Goal: Task Accomplishment & Management: Use online tool/utility

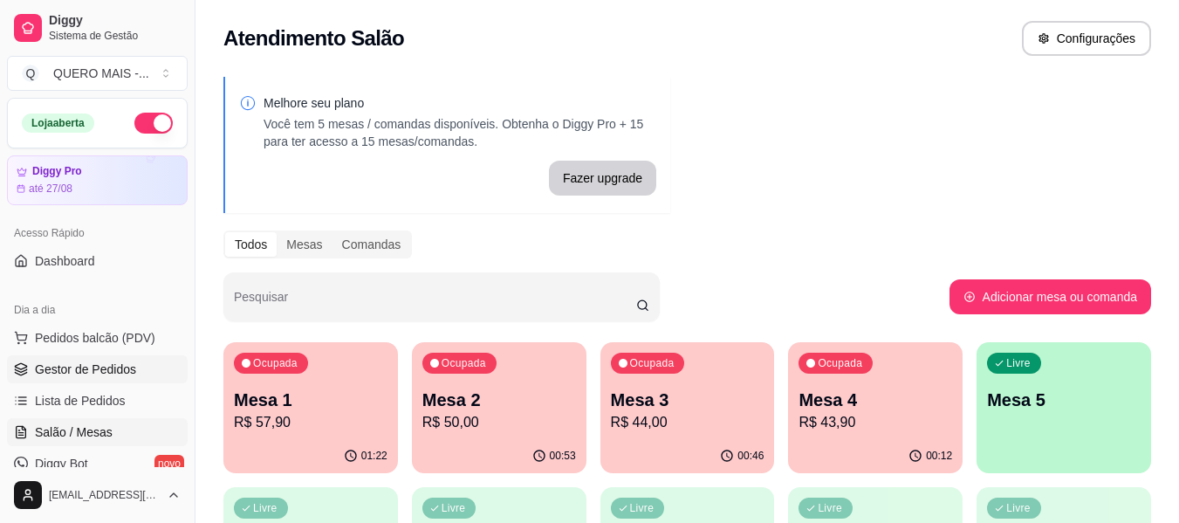
click at [92, 369] on span "Gestor de Pedidos" at bounding box center [85, 368] width 101 height 17
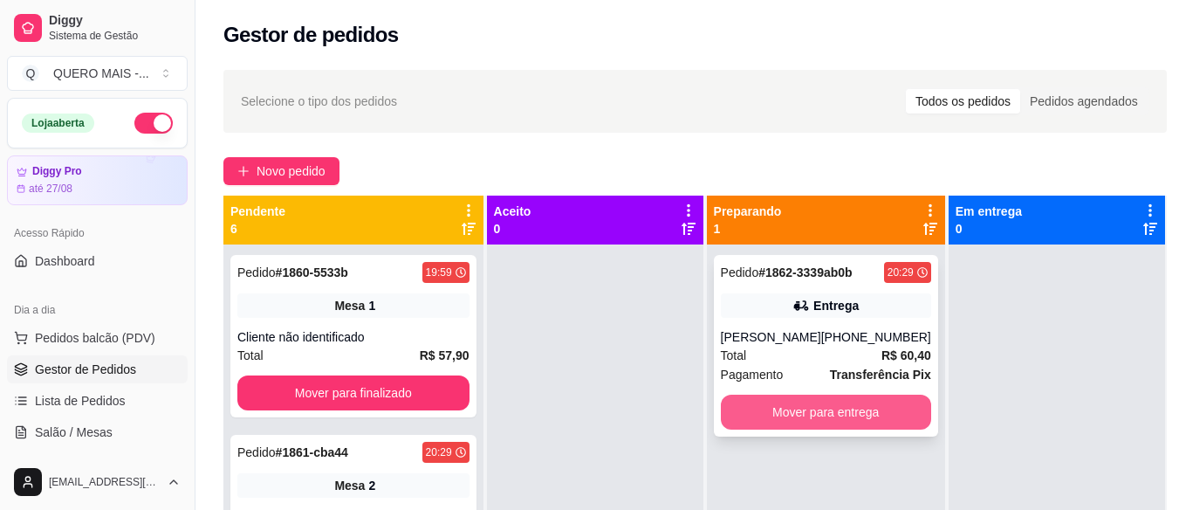
click at [806, 414] on button "Mover para entrega" at bounding box center [826, 411] width 210 height 35
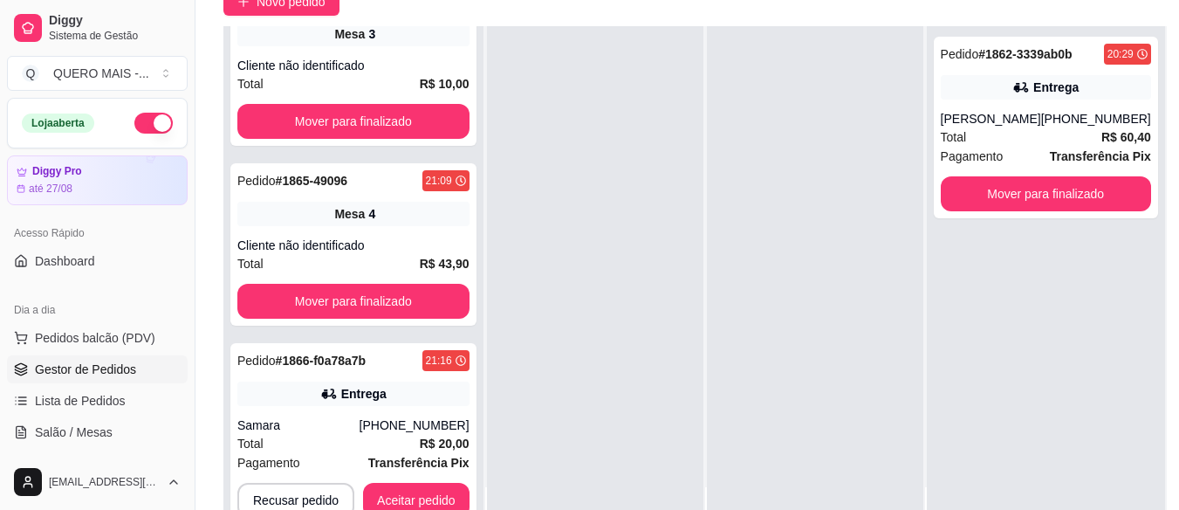
scroll to position [279, 0]
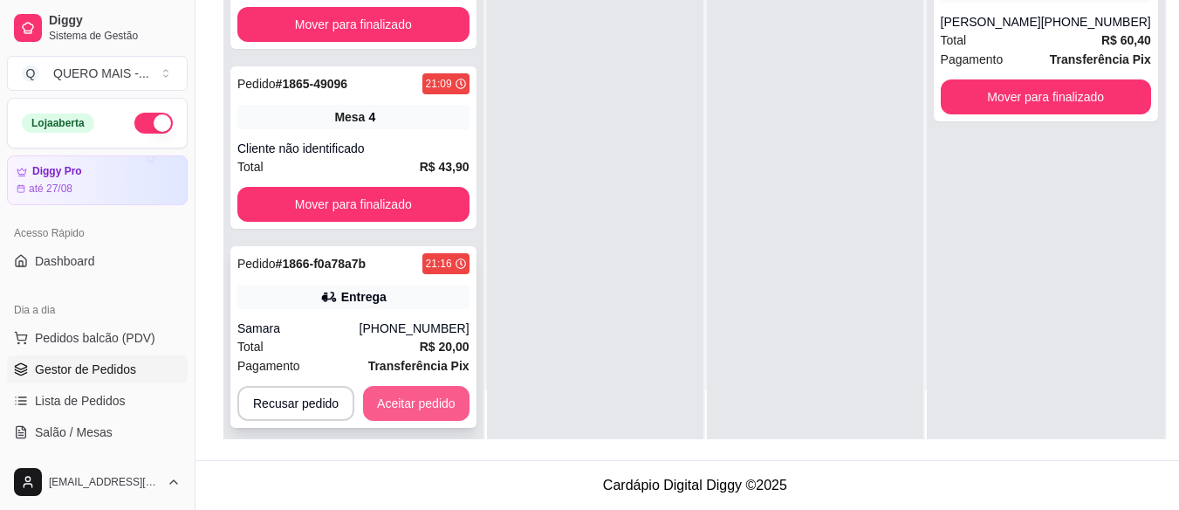
click at [435, 386] on button "Aceitar pedido" at bounding box center [416, 403] width 106 height 35
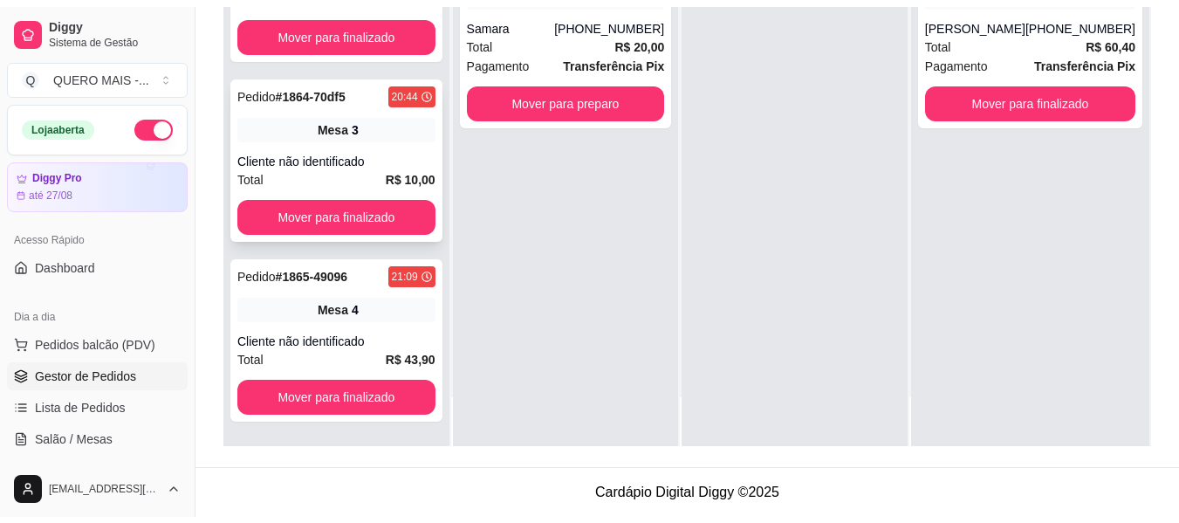
scroll to position [393, 0]
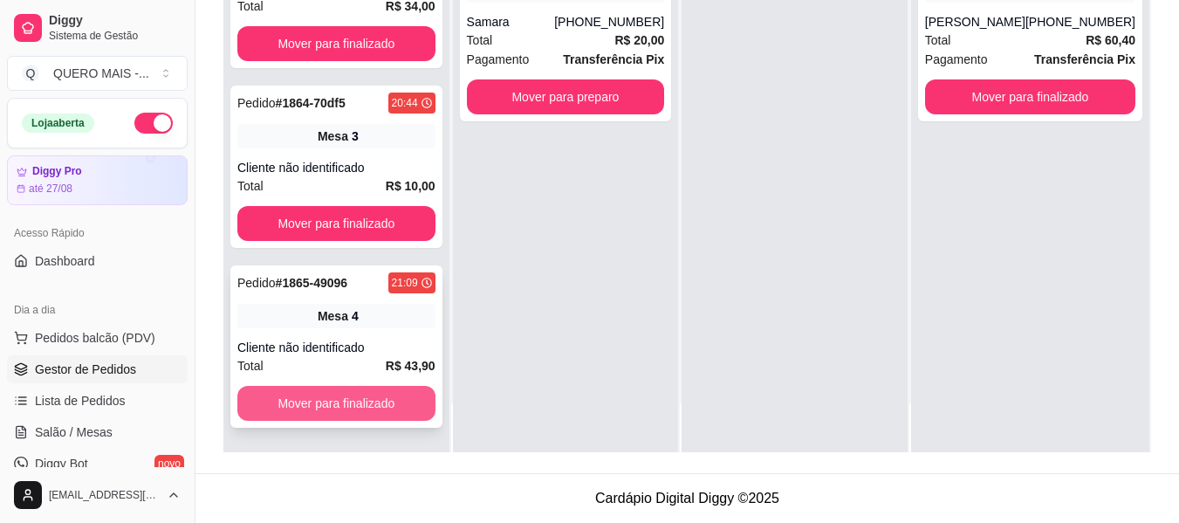
click at [369, 412] on button "Mover para finalizado" at bounding box center [336, 403] width 198 height 35
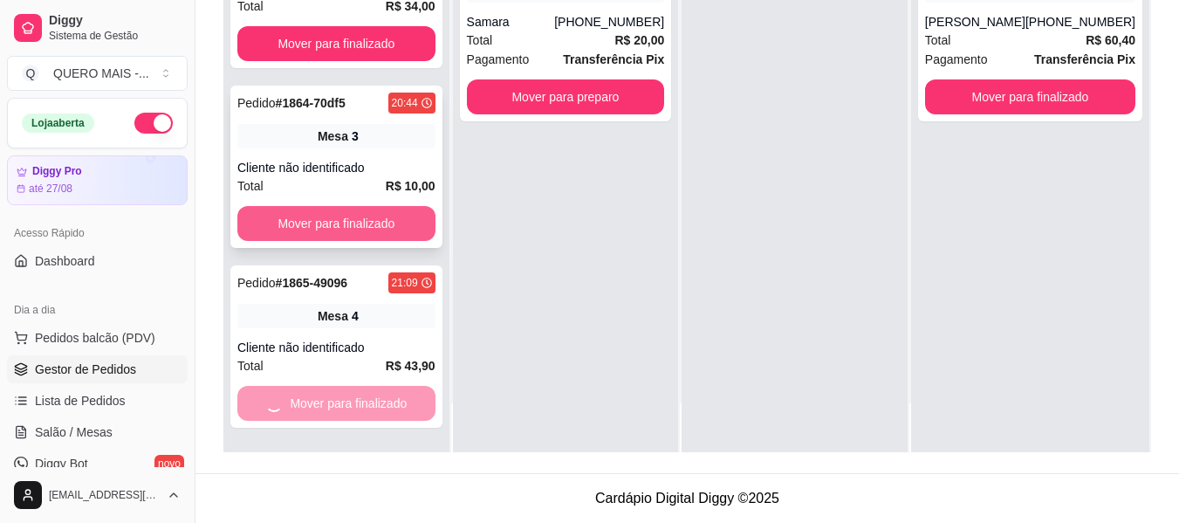
click at [373, 229] on button "Mover para finalizado" at bounding box center [336, 223] width 198 height 35
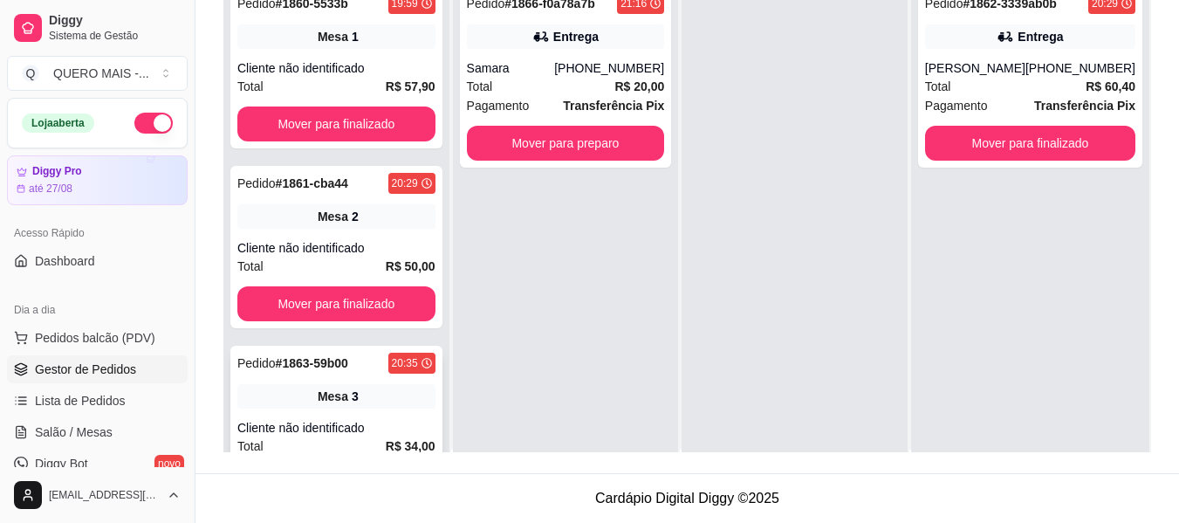
scroll to position [0, 0]
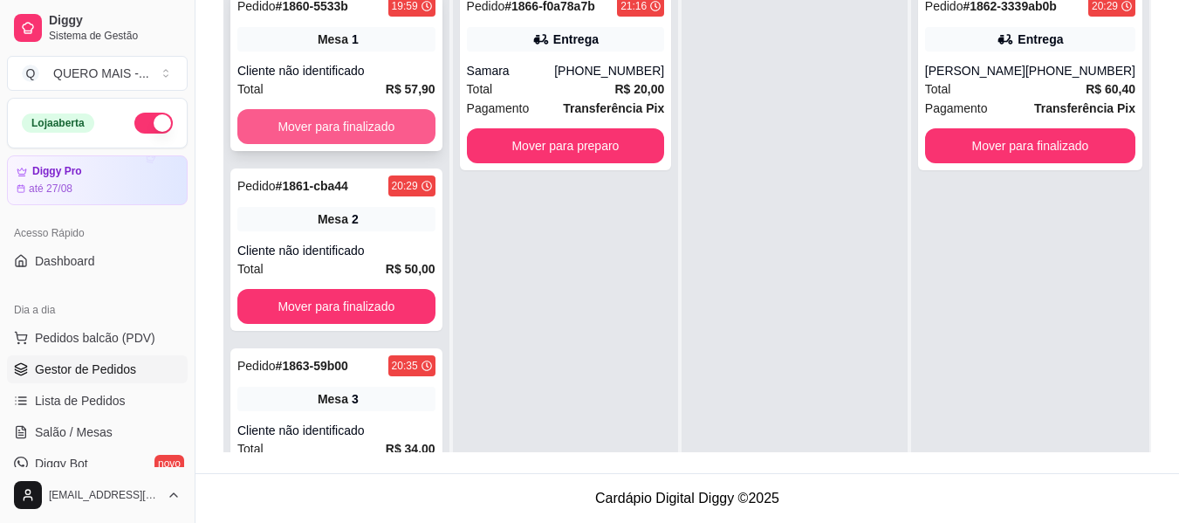
click at [375, 132] on button "Mover para finalizado" at bounding box center [336, 126] width 198 height 35
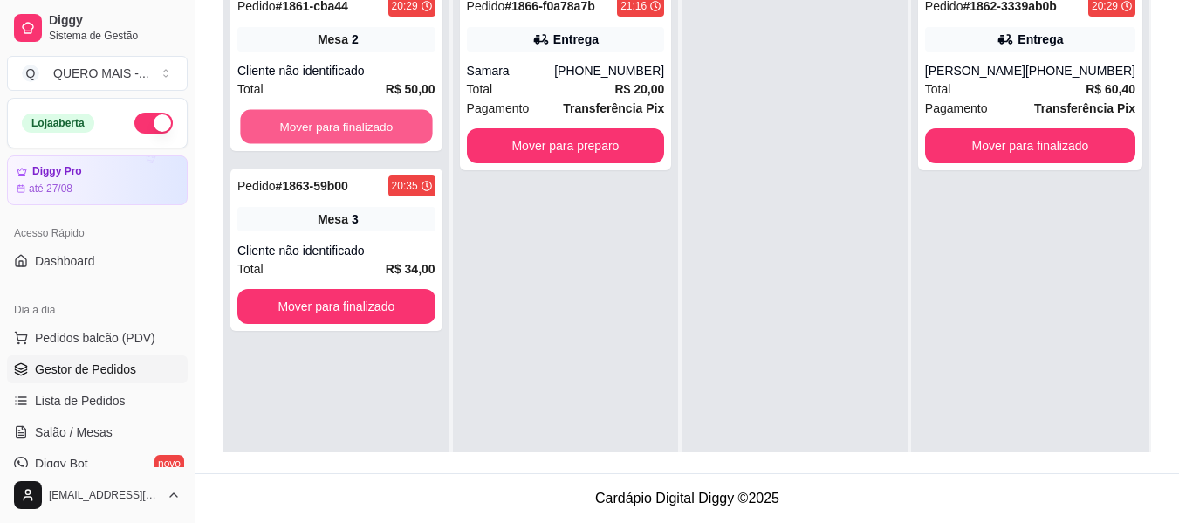
click at [375, 132] on button "Mover para finalizado" at bounding box center [336, 127] width 192 height 34
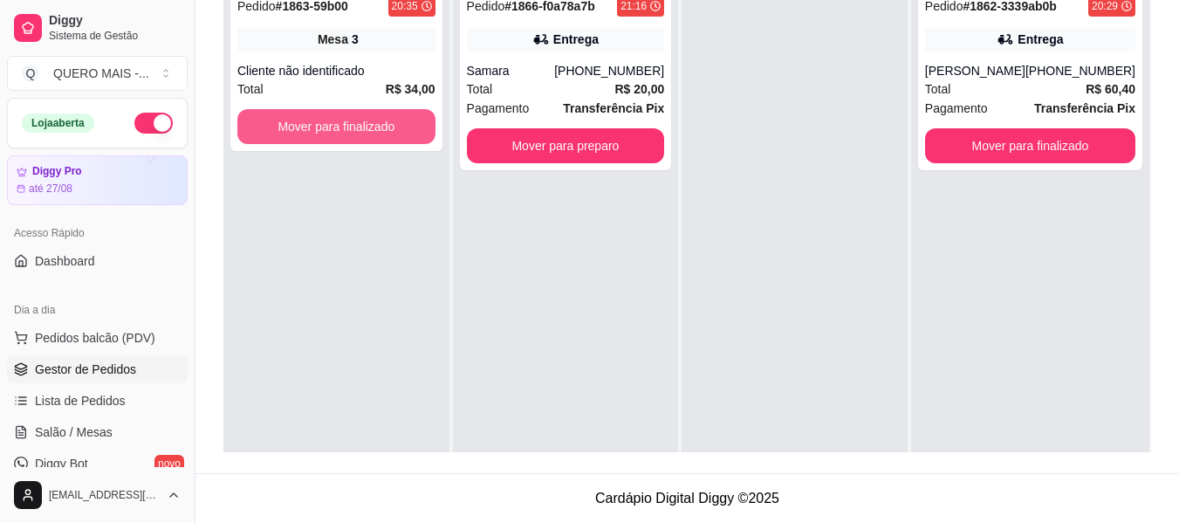
click at [375, 132] on button "Mover para finalizado" at bounding box center [336, 126] width 198 height 35
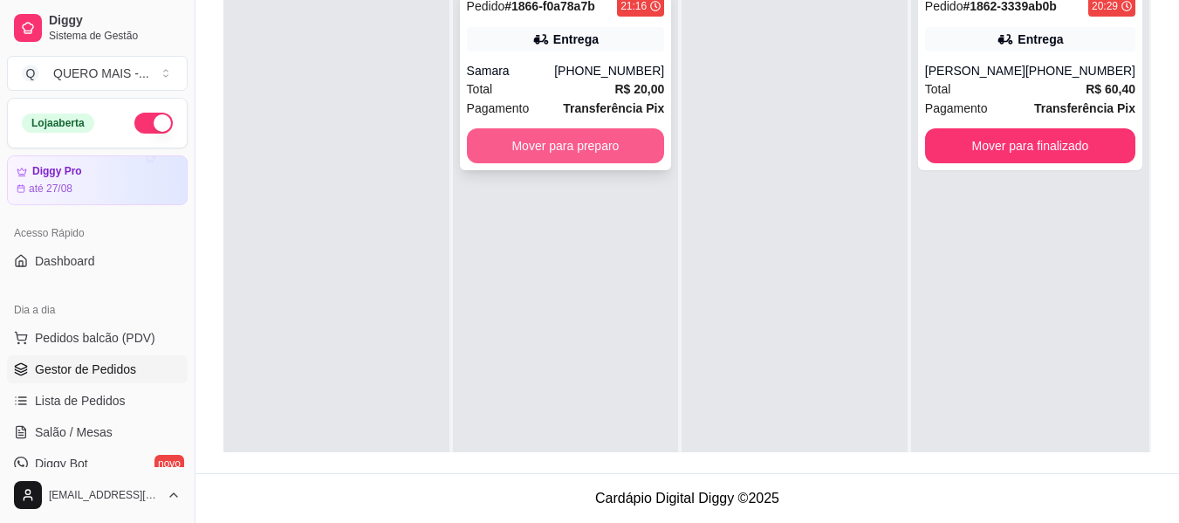
click at [501, 150] on button "Mover para preparo" at bounding box center [566, 145] width 198 height 35
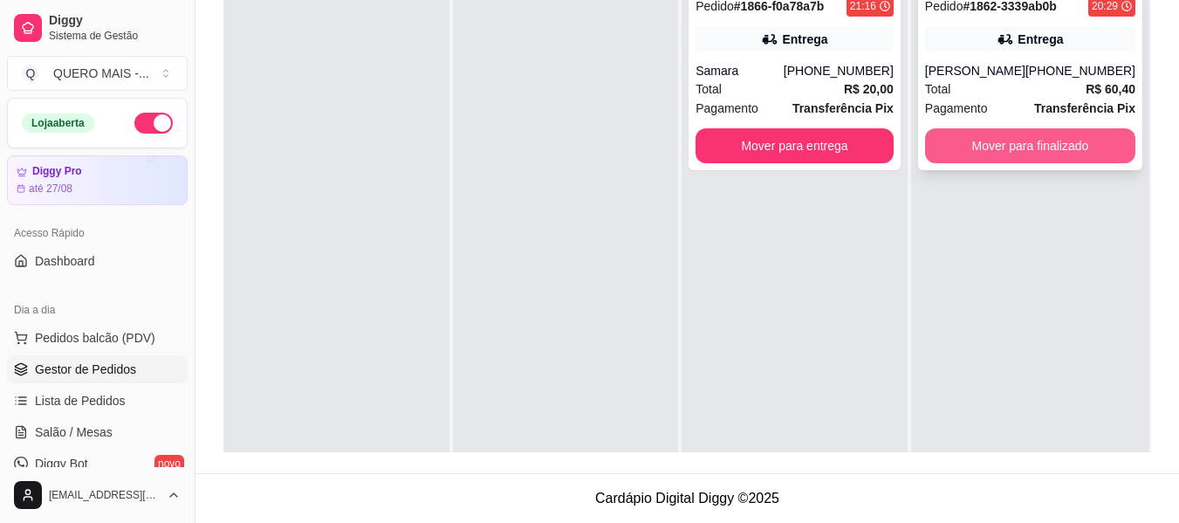
click at [1054, 150] on button "Mover para finalizado" at bounding box center [1030, 145] width 210 height 35
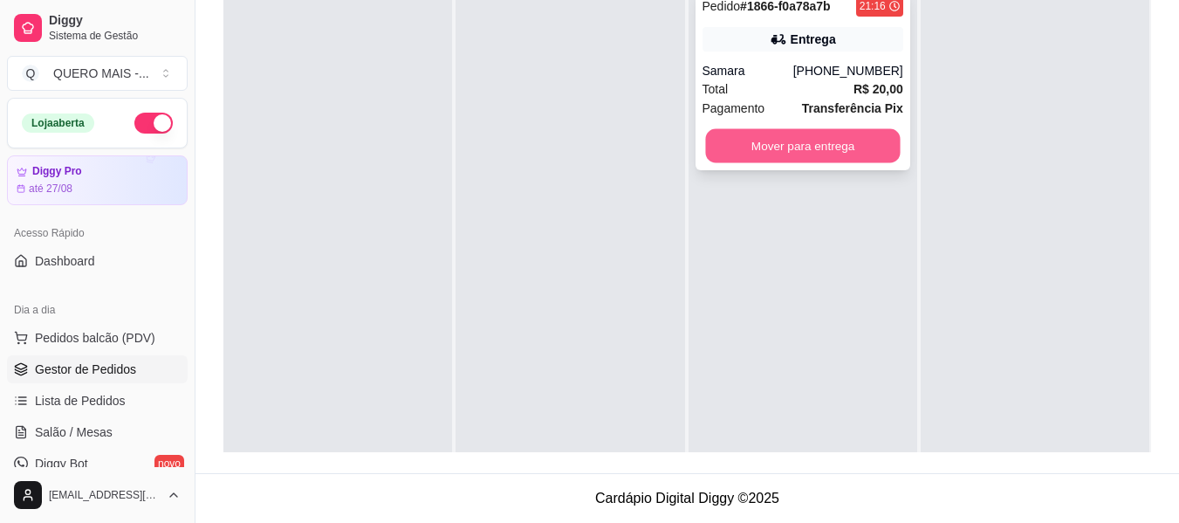
click at [769, 141] on button "Mover para entrega" at bounding box center [802, 146] width 195 height 34
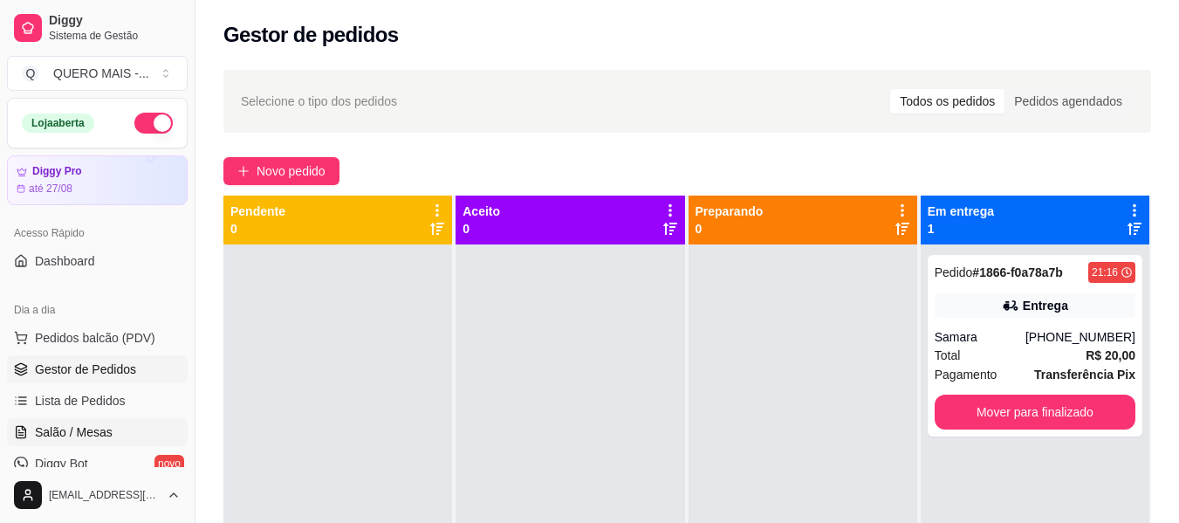
click at [90, 433] on span "Salão / Mesas" at bounding box center [74, 431] width 78 height 17
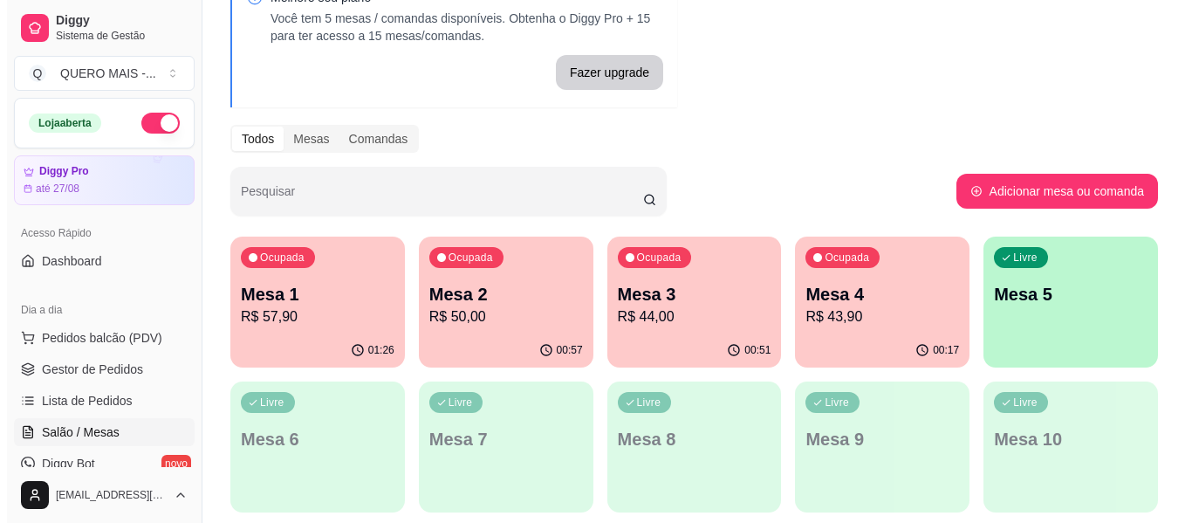
scroll to position [262, 0]
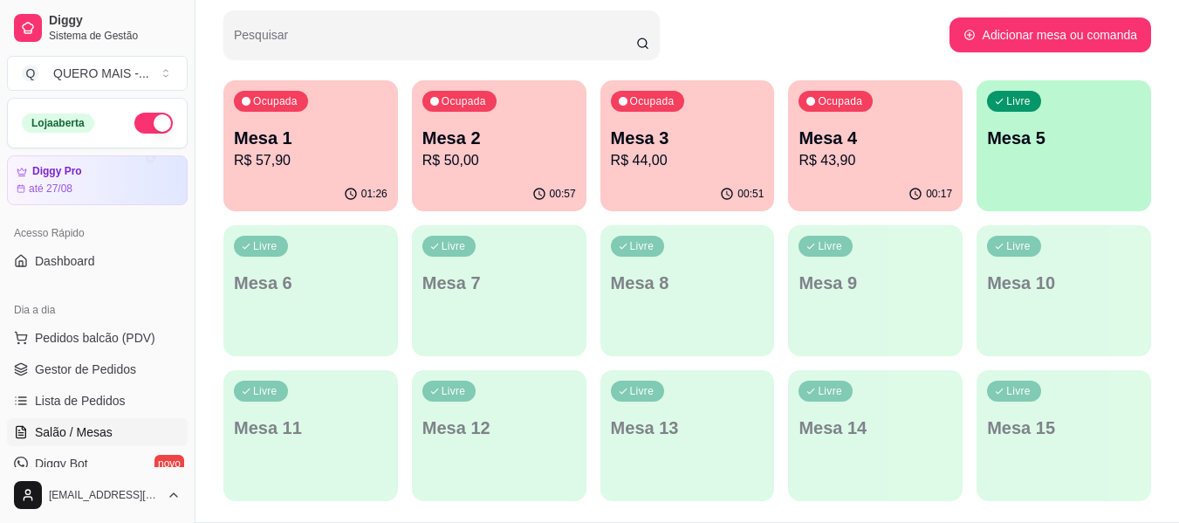
click at [1024, 142] on p "Mesa 5" at bounding box center [1064, 138] width 154 height 24
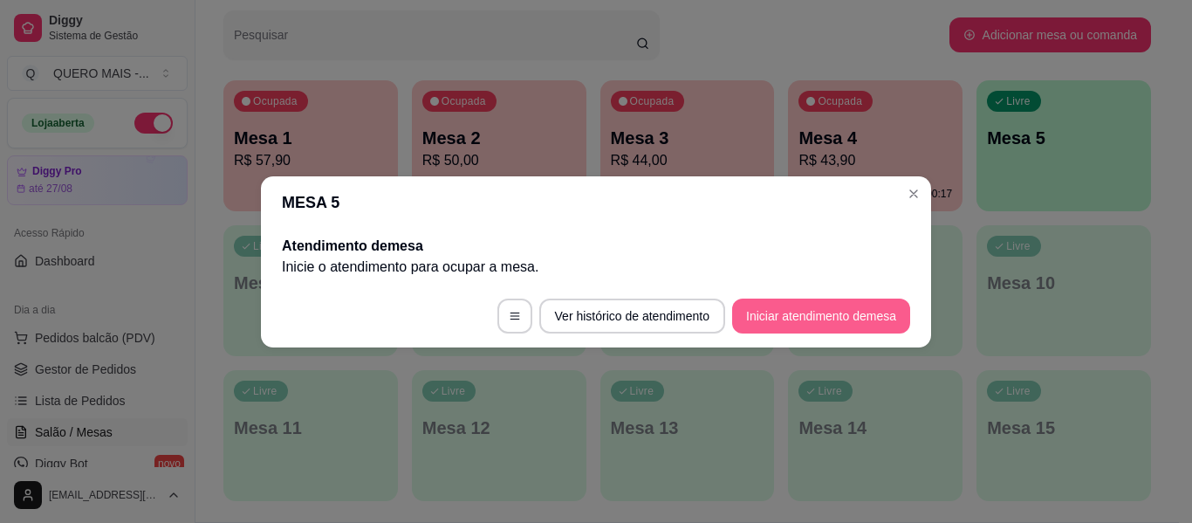
click at [797, 317] on button "Iniciar atendimento de mesa" at bounding box center [821, 315] width 178 height 35
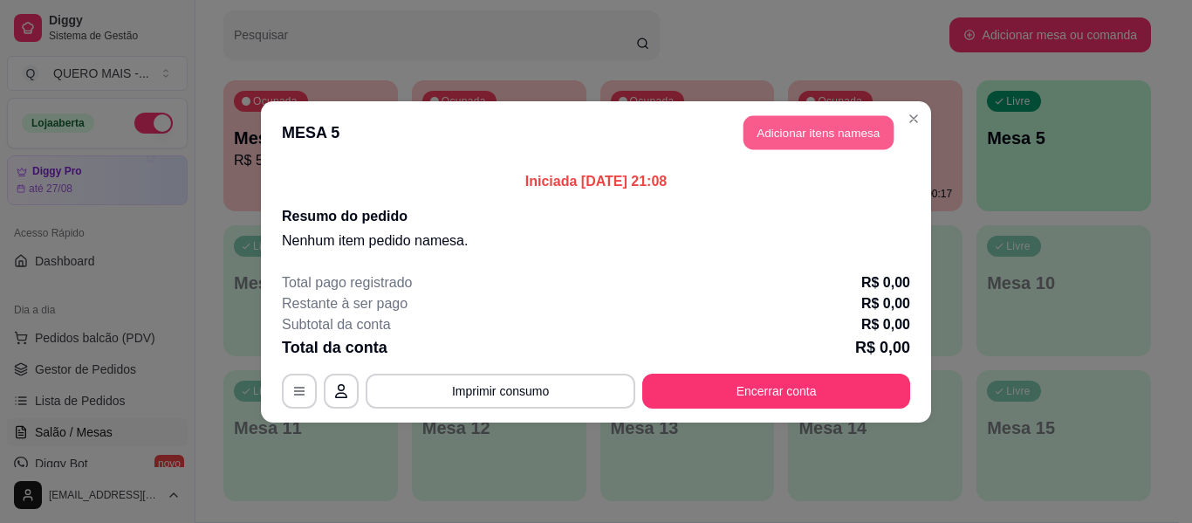
click at [814, 127] on button "Adicionar itens na mesa" at bounding box center [818, 132] width 150 height 34
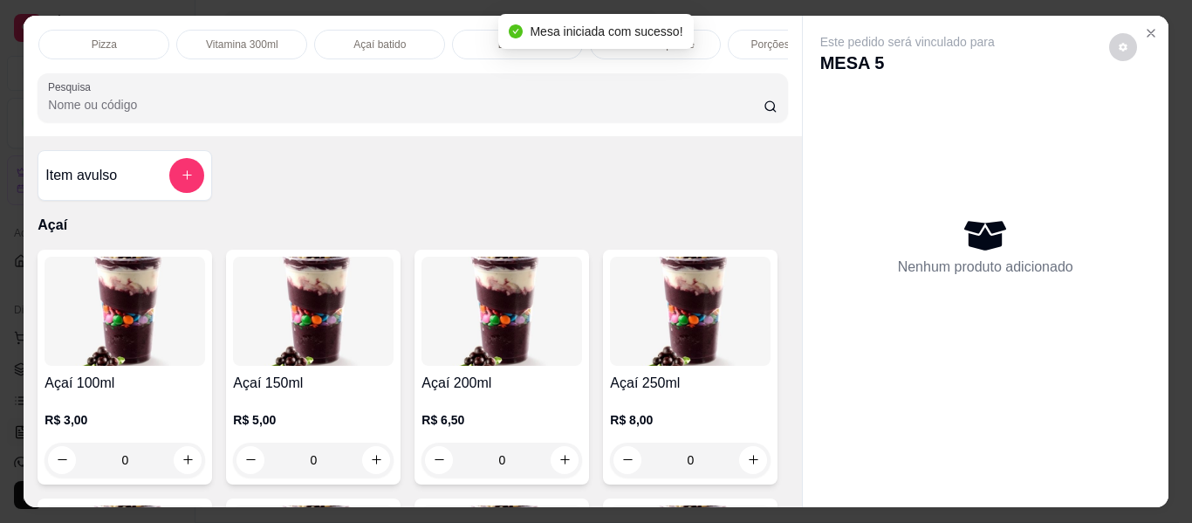
scroll to position [0, 414]
click at [635, 38] on p "Cachorro quente" at bounding box center [654, 45] width 78 height 14
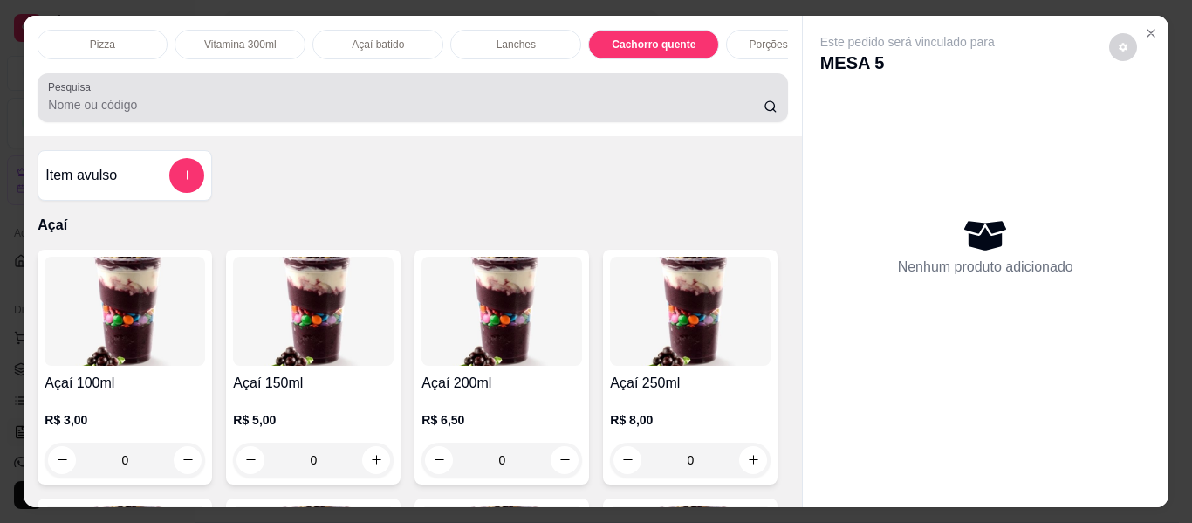
scroll to position [47, 0]
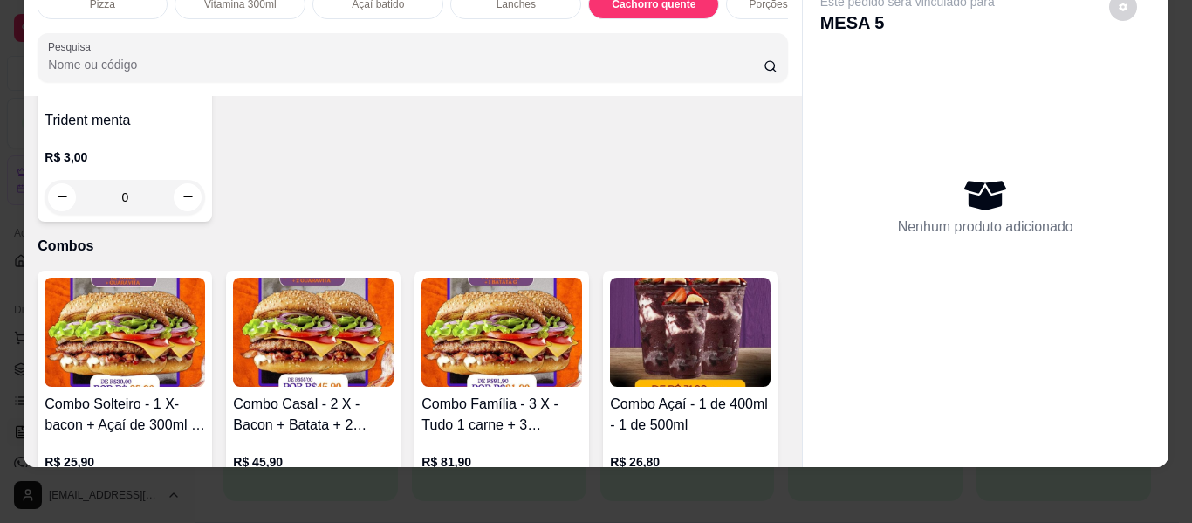
type input "1"
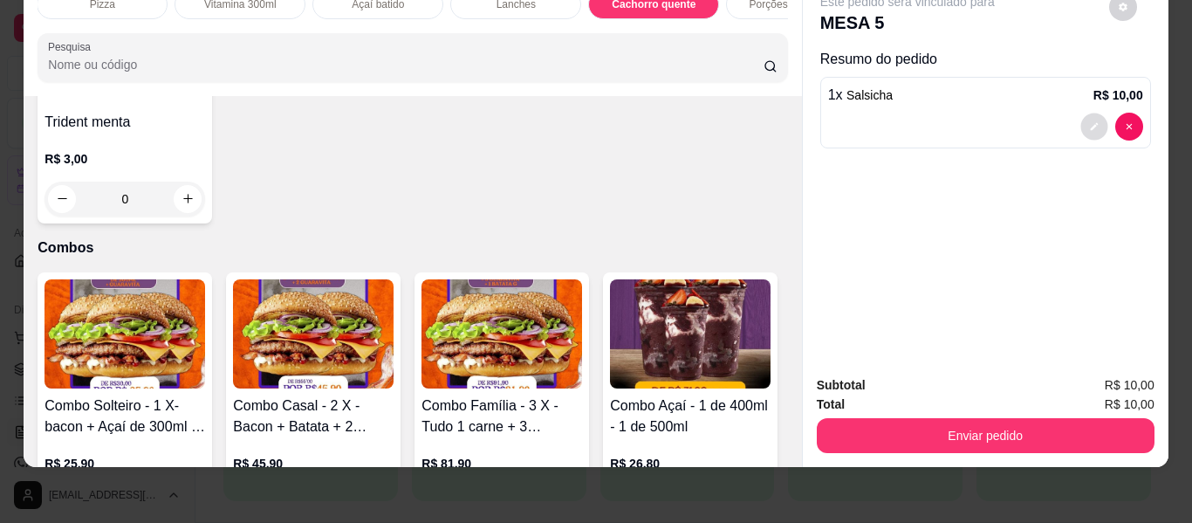
click at [1089, 121] on icon "decrease-product-quantity" at bounding box center [1094, 126] width 10 height 10
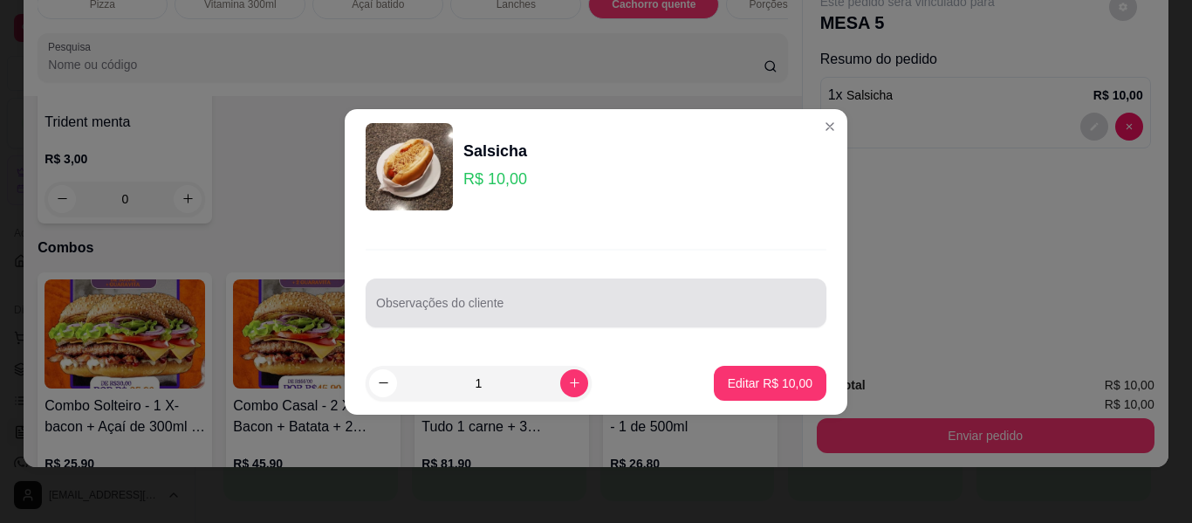
click at [443, 301] on div "Observações do cliente" at bounding box center [596, 302] width 461 height 49
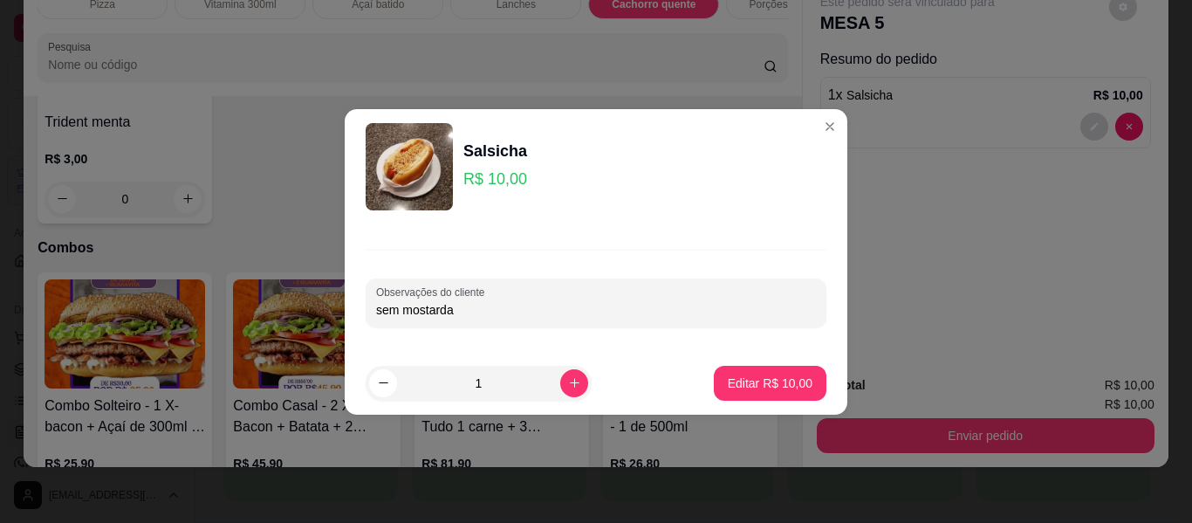
type input "sem mostarda"
click at [758, 391] on p "Editar R$ 10,00" at bounding box center [769, 382] width 82 height 17
type input "0"
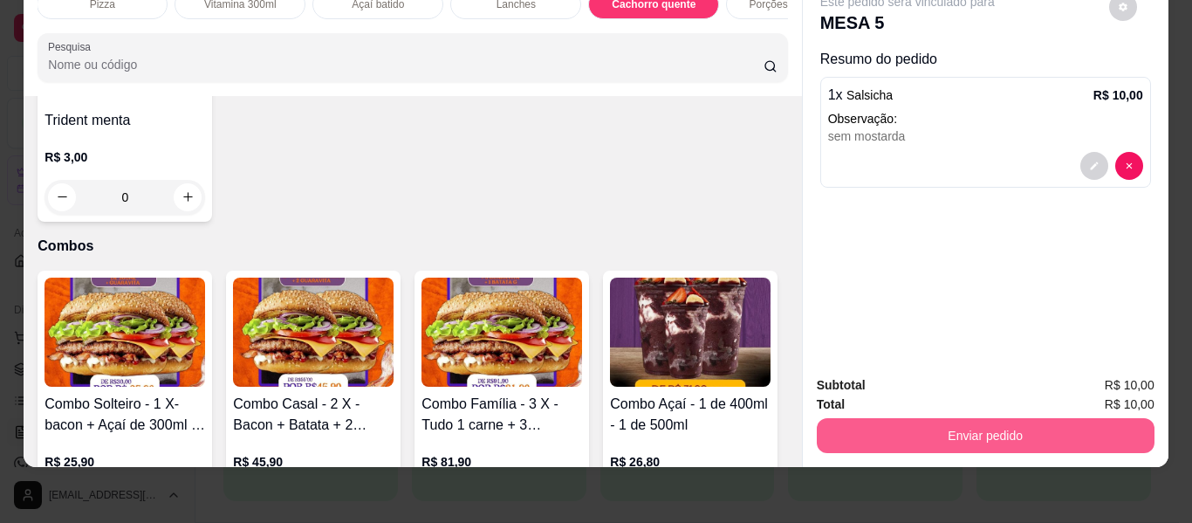
click at [962, 424] on button "Enviar pedido" at bounding box center [986, 435] width 338 height 35
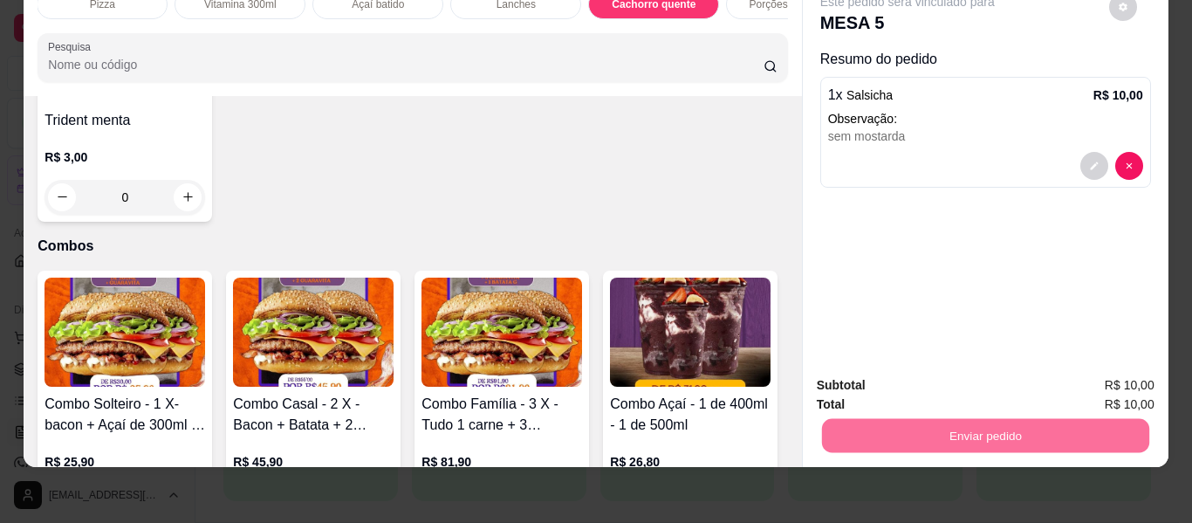
click at [899, 374] on button "Não registrar e enviar pedido" at bounding box center [927, 379] width 176 height 32
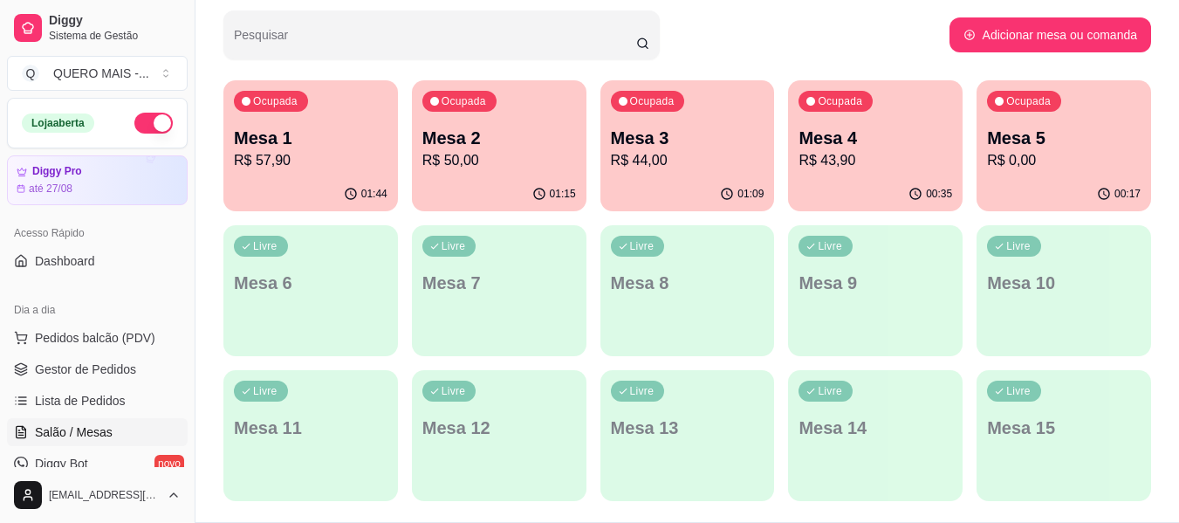
click at [272, 173] on div "Ocupada Mesa 1 R$ 57,90" at bounding box center [310, 128] width 174 height 97
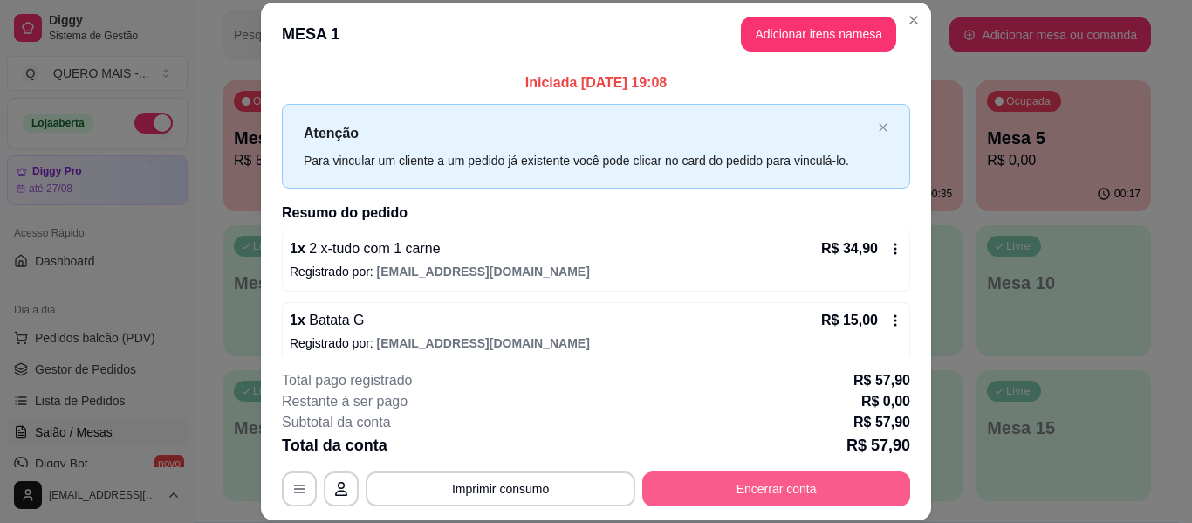
click at [776, 489] on button "Encerrar conta" at bounding box center [776, 488] width 268 height 35
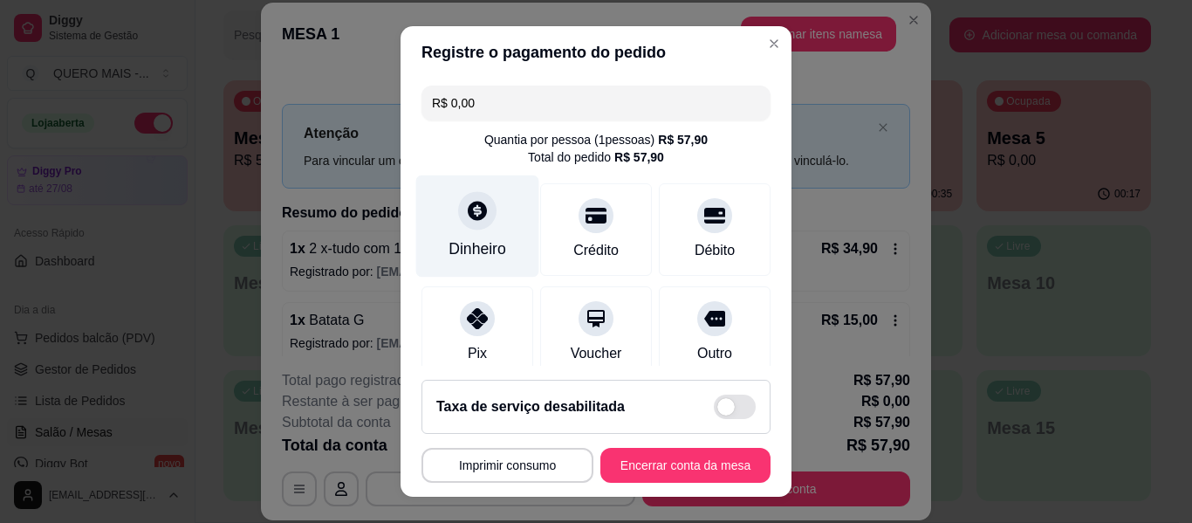
click at [468, 219] on icon at bounding box center [477, 210] width 19 height 19
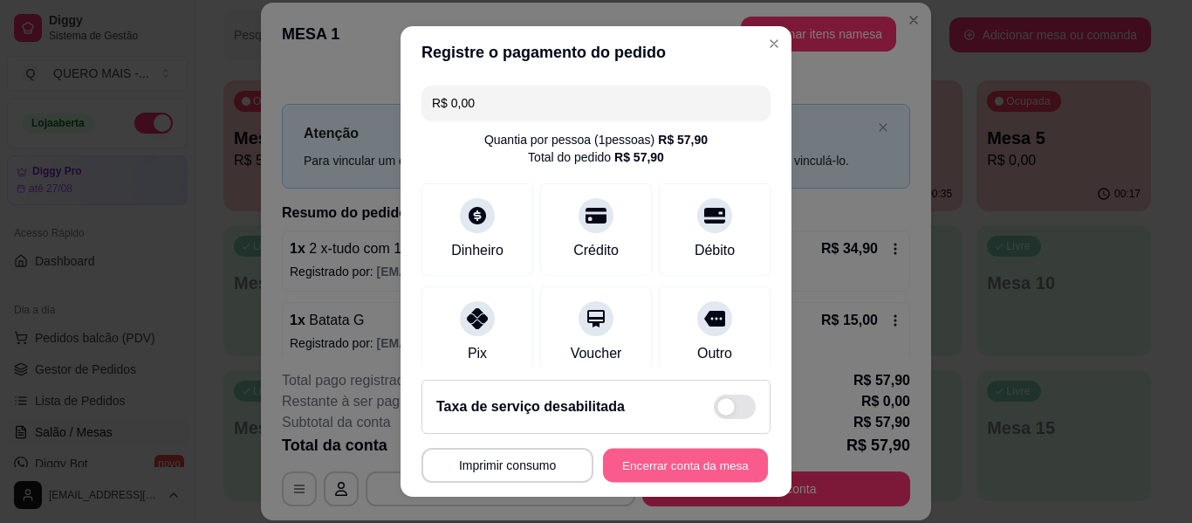
click at [706, 462] on button "Encerrar conta da mesa" at bounding box center [685, 465] width 165 height 34
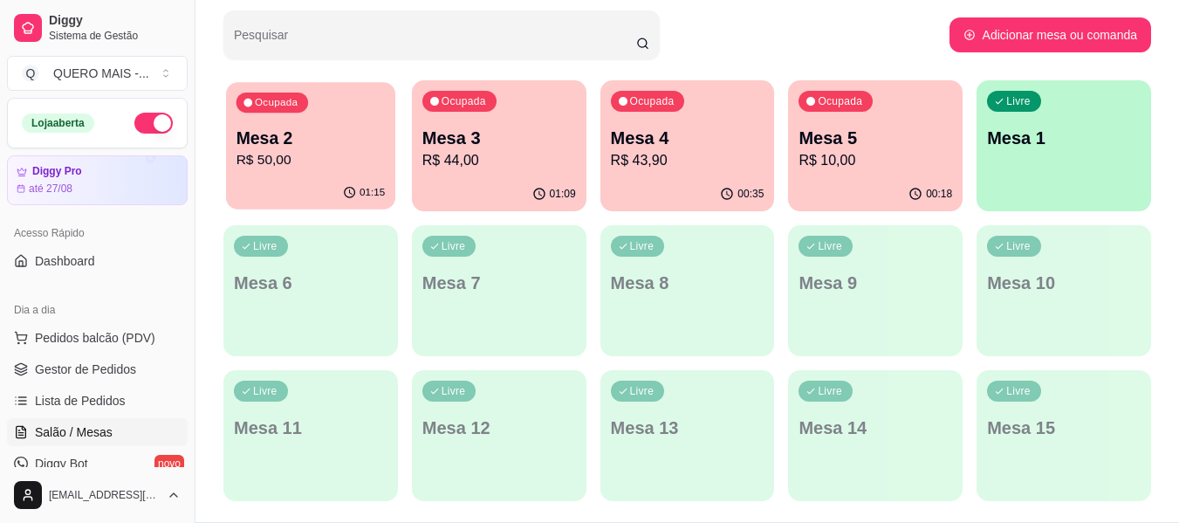
click at [317, 147] on p "Mesa 2" at bounding box center [310, 139] width 149 height 24
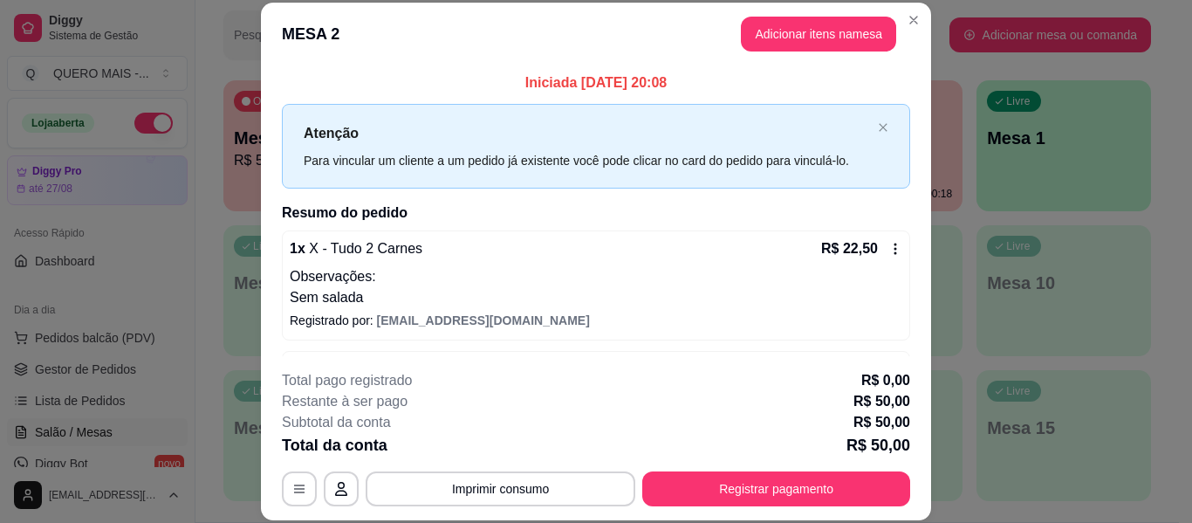
drag, startPoint x: 749, startPoint y: 507, endPoint x: 745, endPoint y: 499, distance: 9.0
click at [749, 507] on footer "**********" at bounding box center [596, 438] width 670 height 164
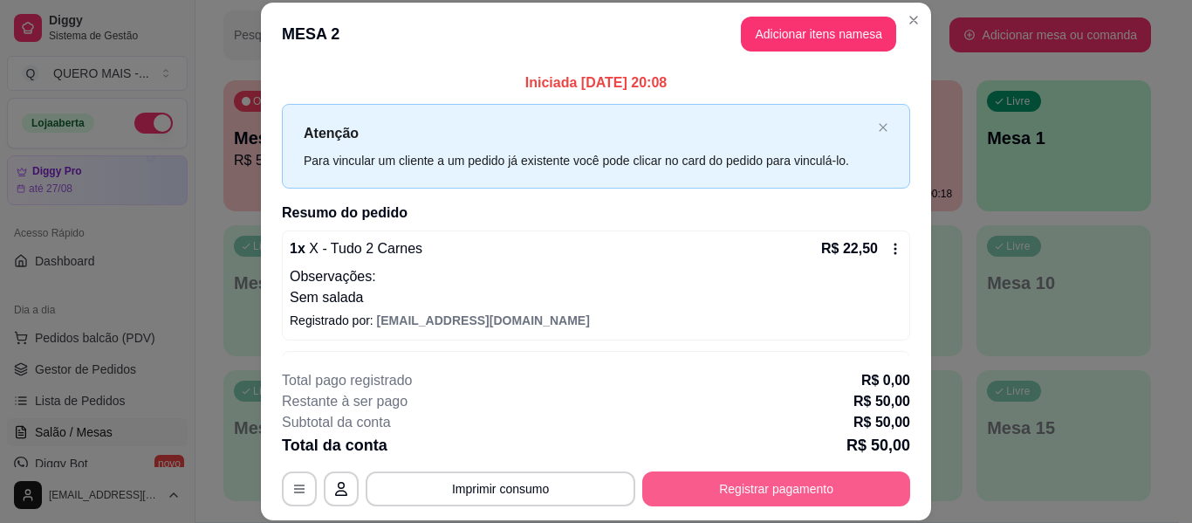
click at [743, 496] on button "Registrar pagamento" at bounding box center [776, 488] width 268 height 35
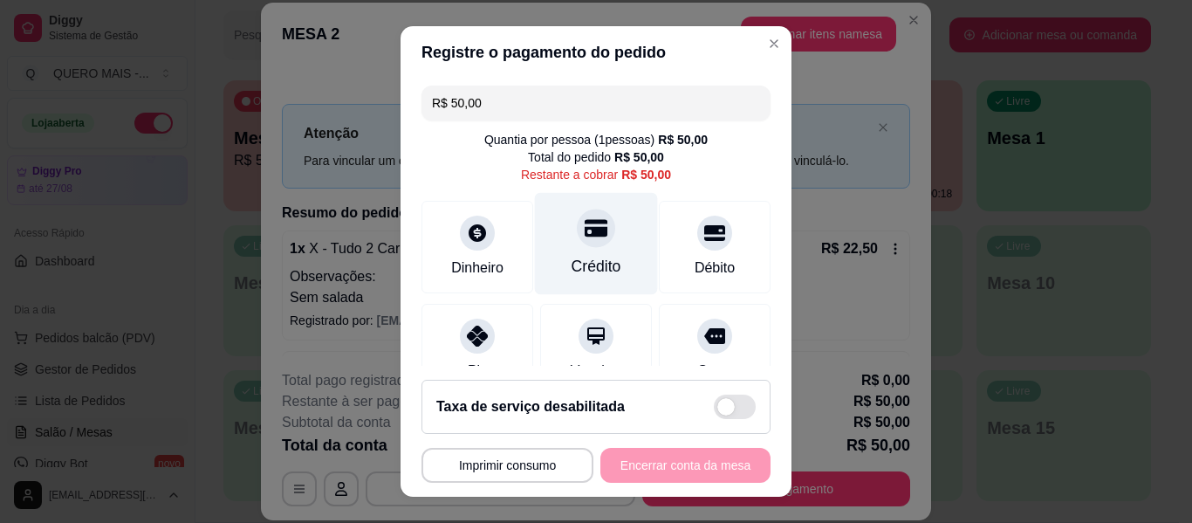
click at [571, 269] on div "Crédito" at bounding box center [596, 266] width 50 height 23
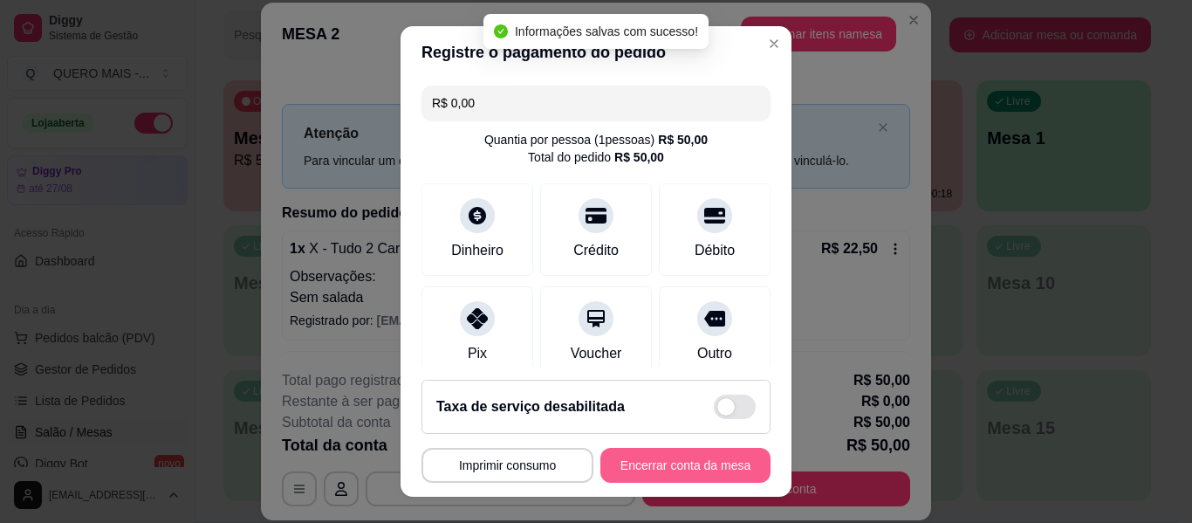
type input "R$ 0,00"
click at [665, 458] on button "Encerrar conta da mesa" at bounding box center [685, 465] width 165 height 34
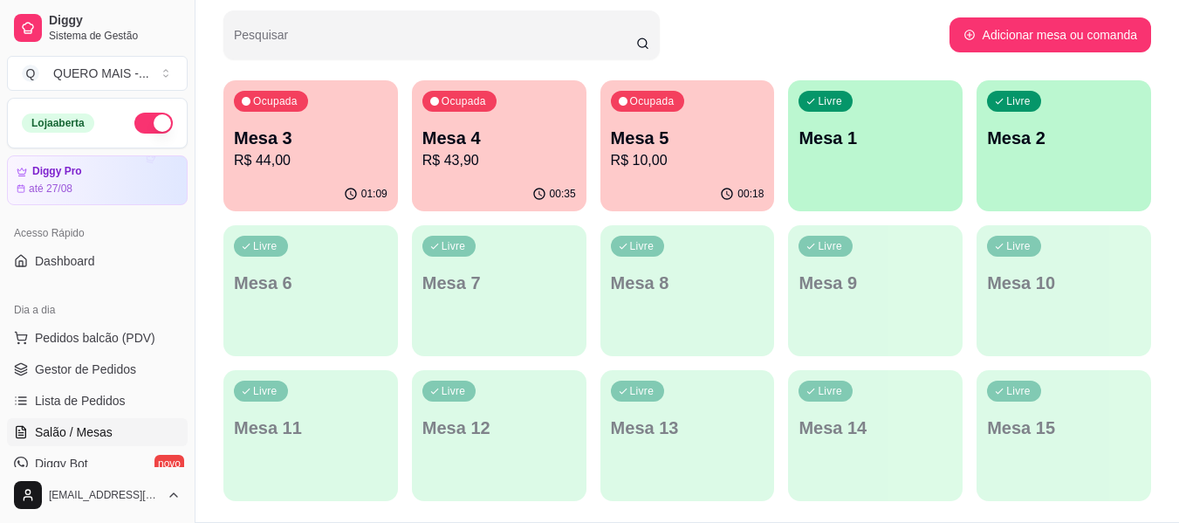
click at [330, 159] on p "R$ 44,00" at bounding box center [311, 160] width 154 height 21
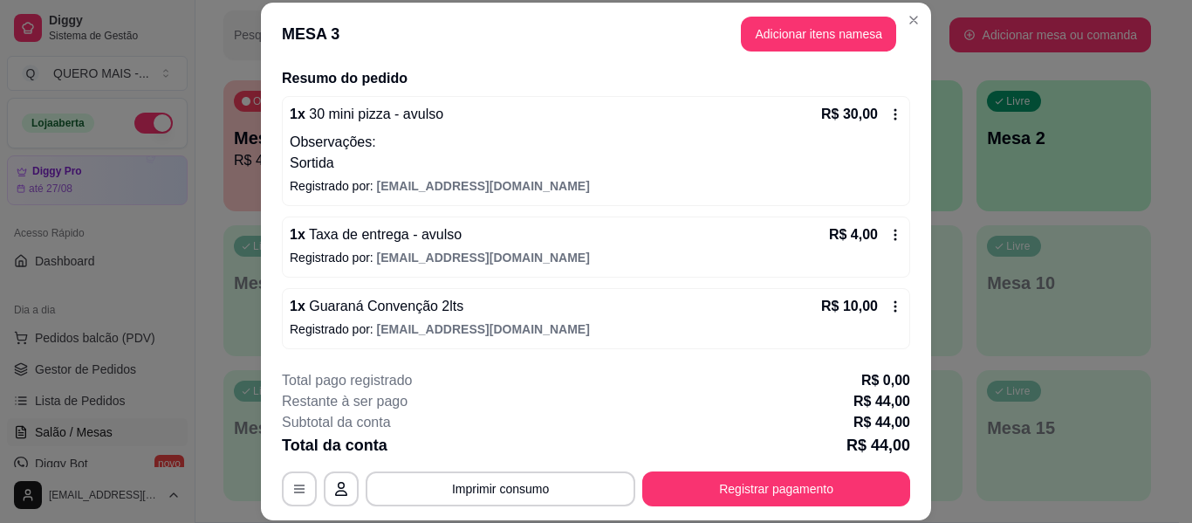
scroll to position [53, 0]
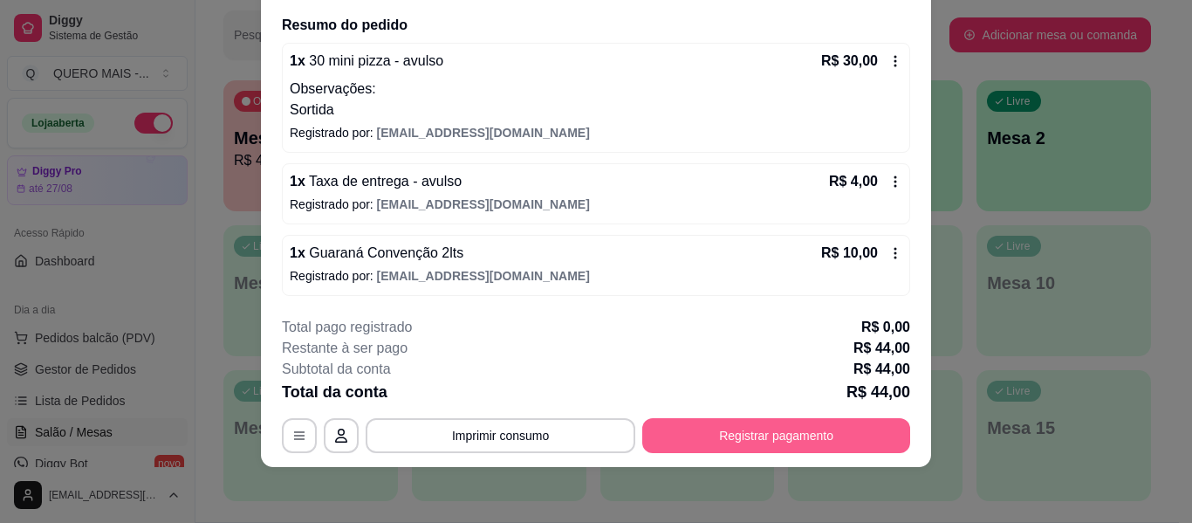
click at [715, 434] on button "Registrar pagamento" at bounding box center [776, 435] width 268 height 35
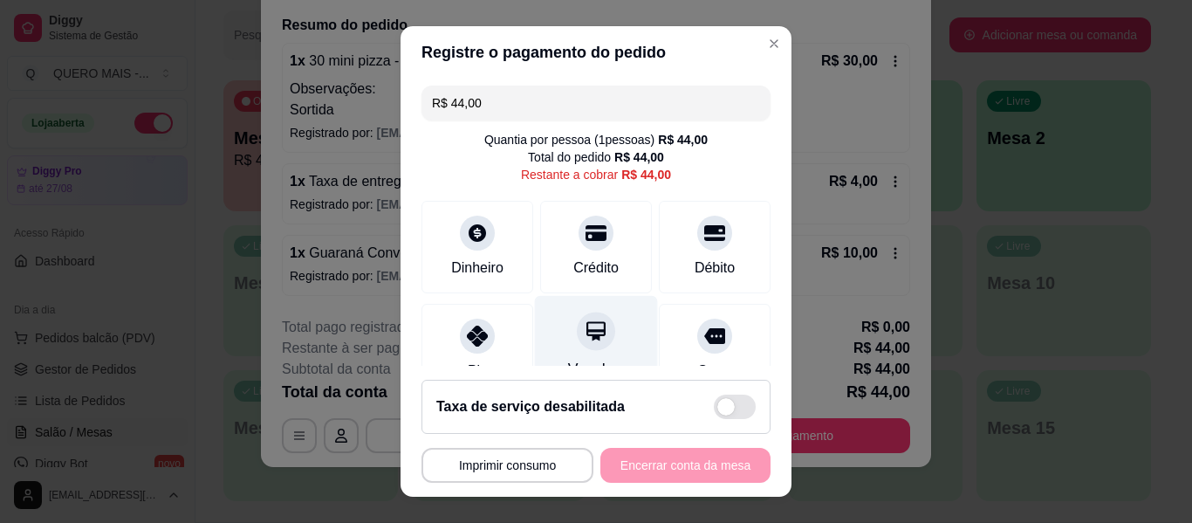
scroll to position [161, 0]
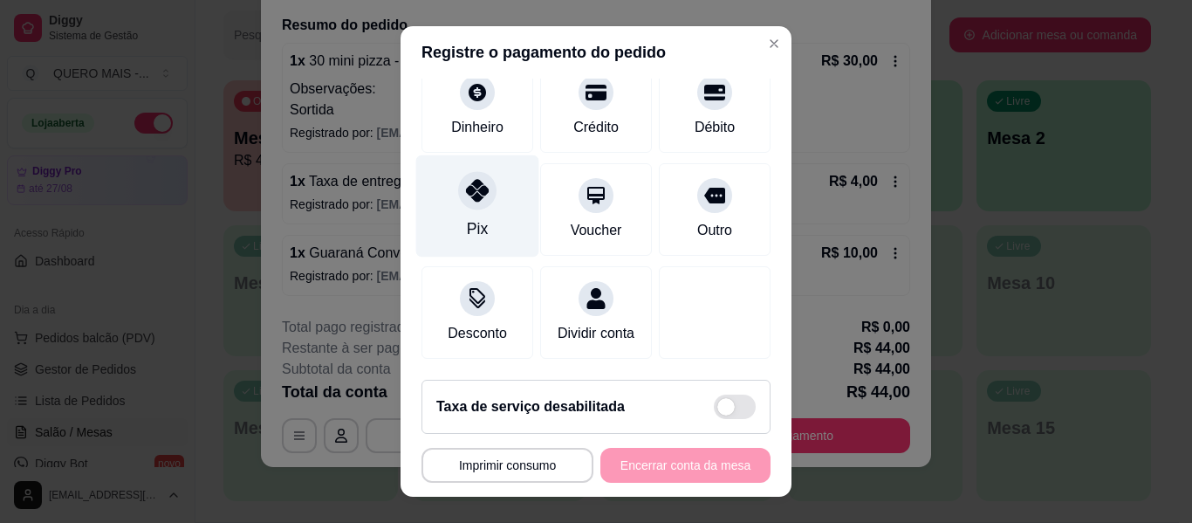
click at [462, 188] on div at bounding box center [477, 190] width 38 height 38
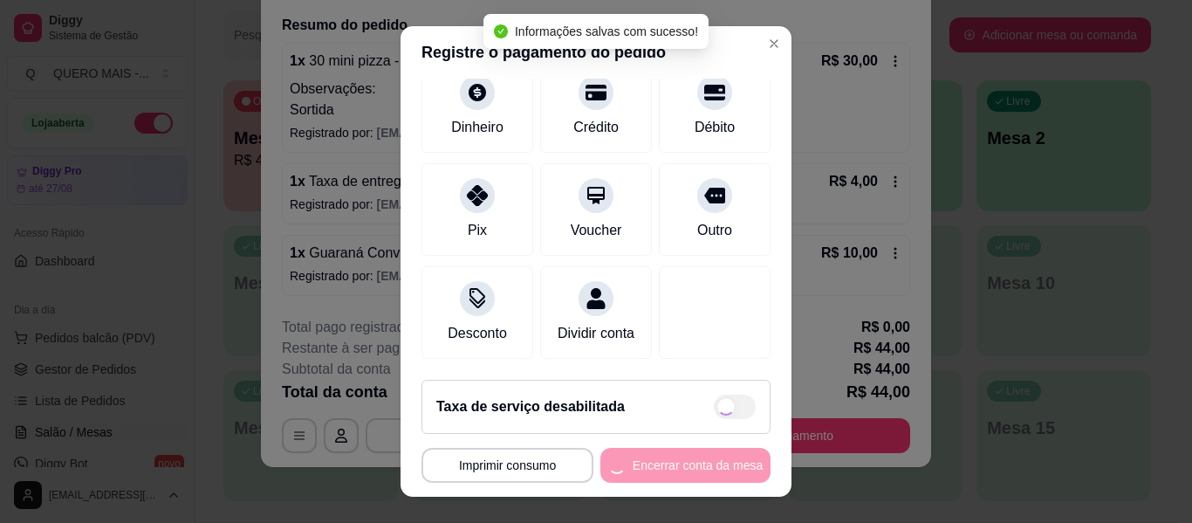
type input "R$ 0,00"
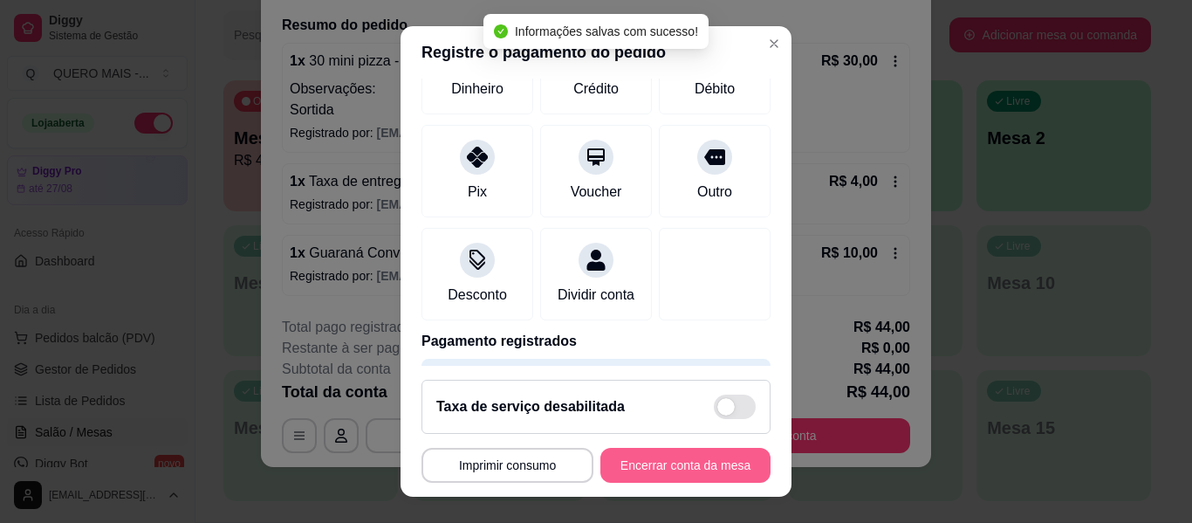
scroll to position [144, 0]
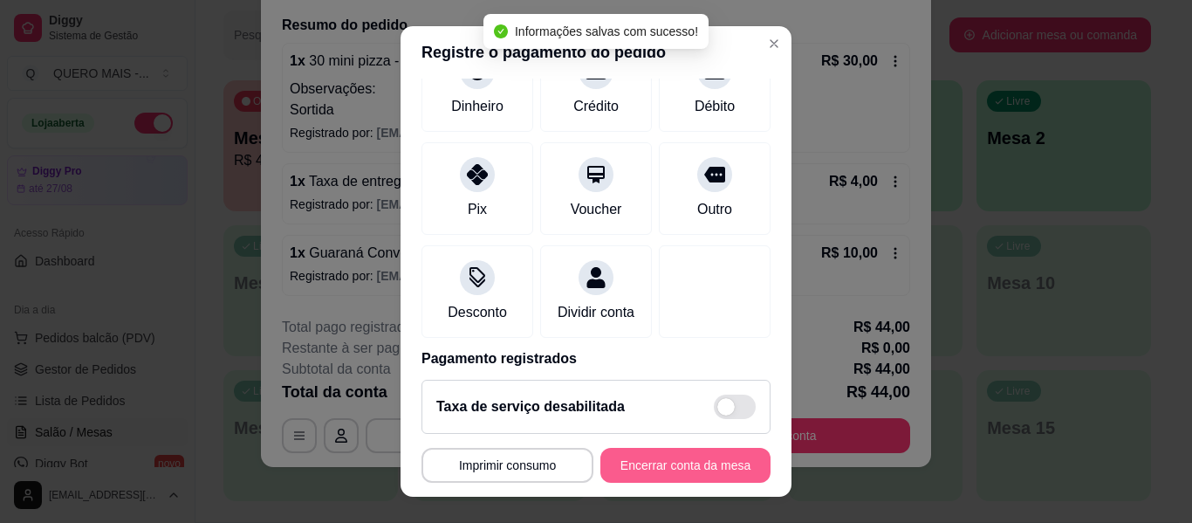
click at [636, 465] on button "Encerrar conta da mesa" at bounding box center [685, 465] width 170 height 35
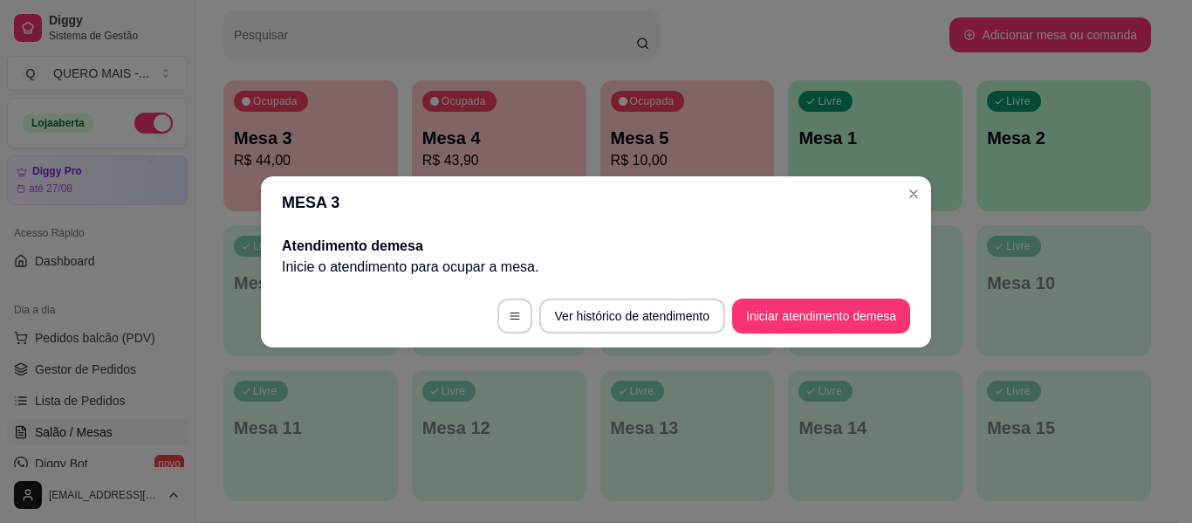
scroll to position [0, 0]
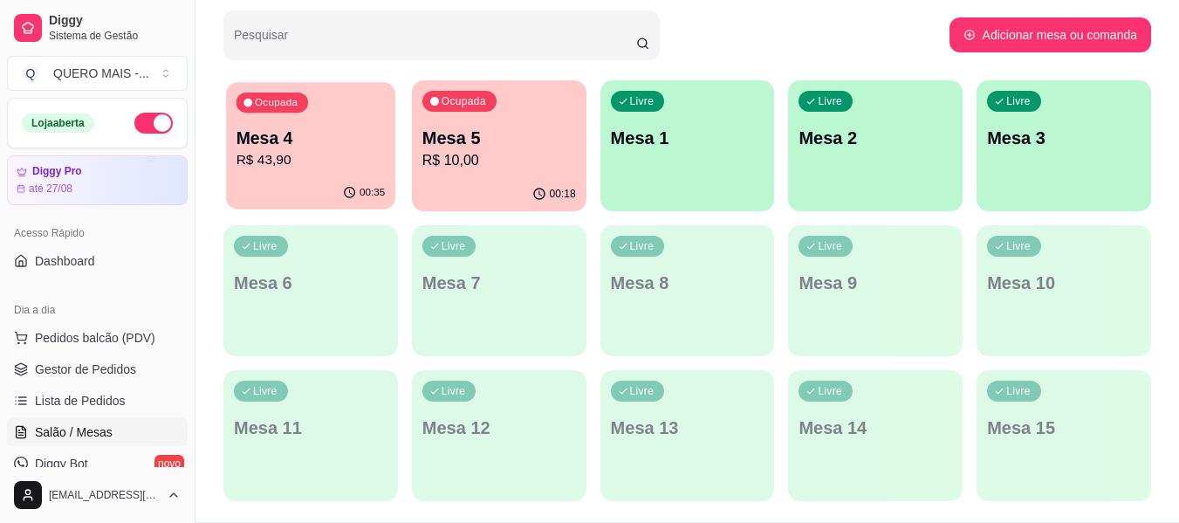
click at [322, 136] on p "Mesa 4" at bounding box center [310, 139] width 149 height 24
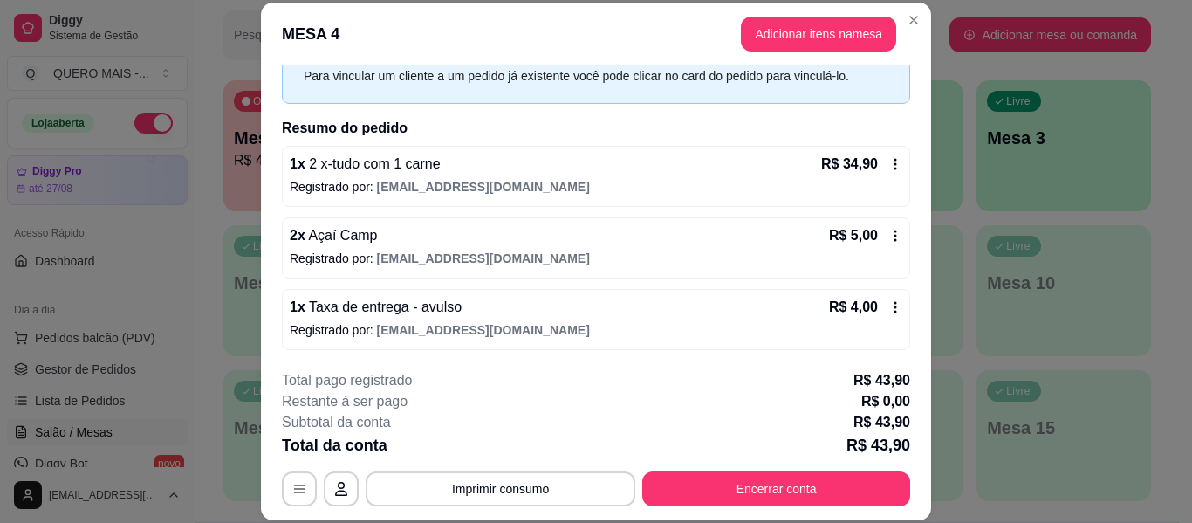
scroll to position [85, 0]
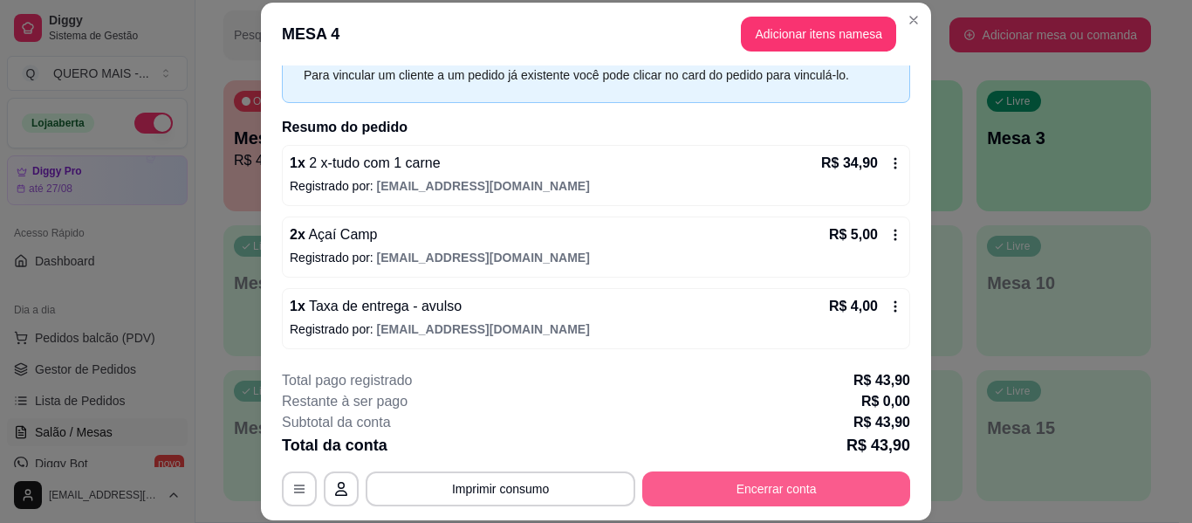
click at [767, 489] on button "Encerrar conta" at bounding box center [776, 488] width 268 height 35
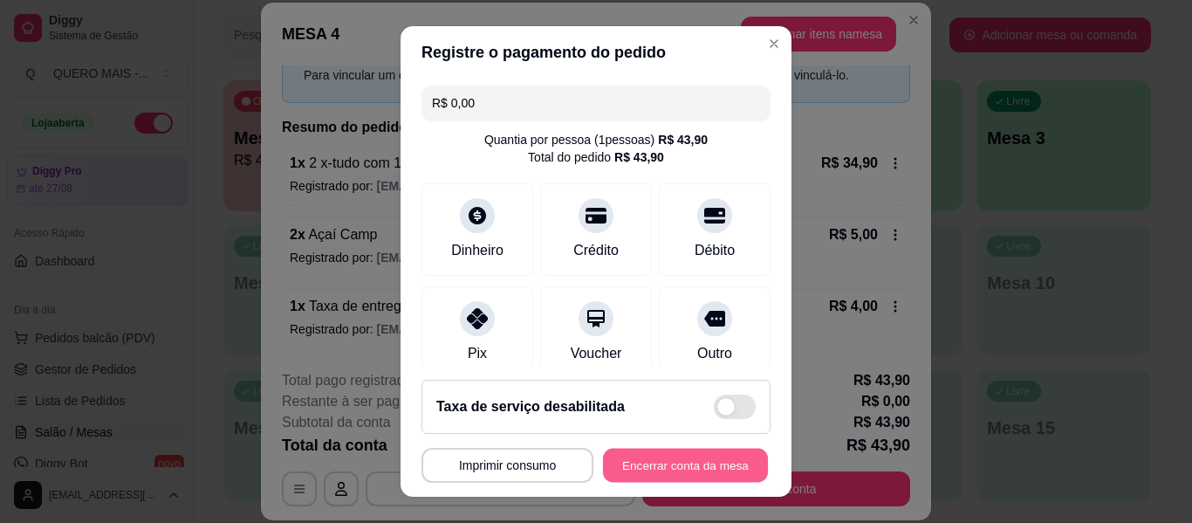
click at [689, 457] on button "Encerrar conta da mesa" at bounding box center [685, 465] width 165 height 34
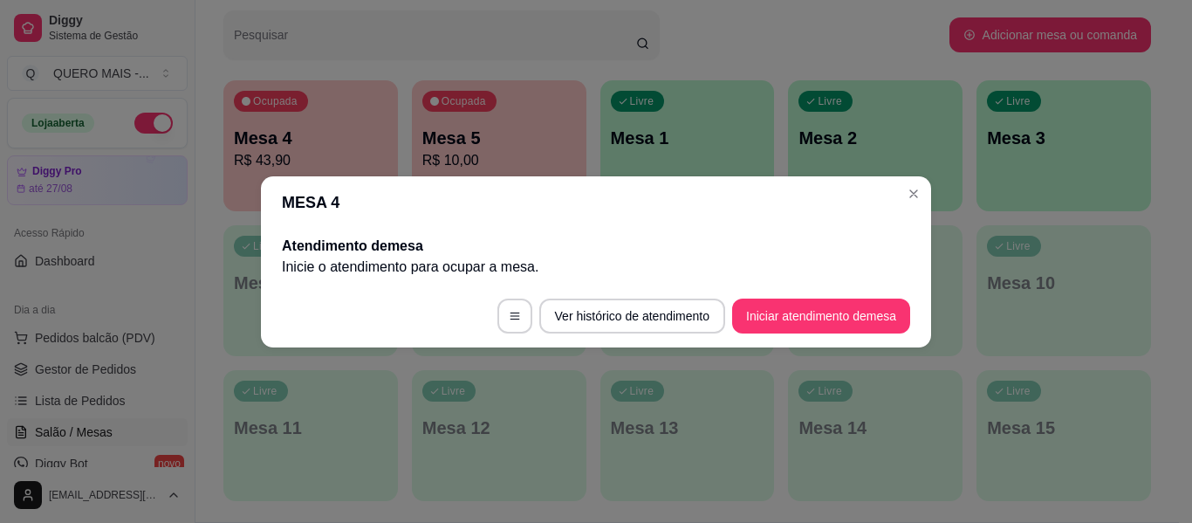
scroll to position [0, 0]
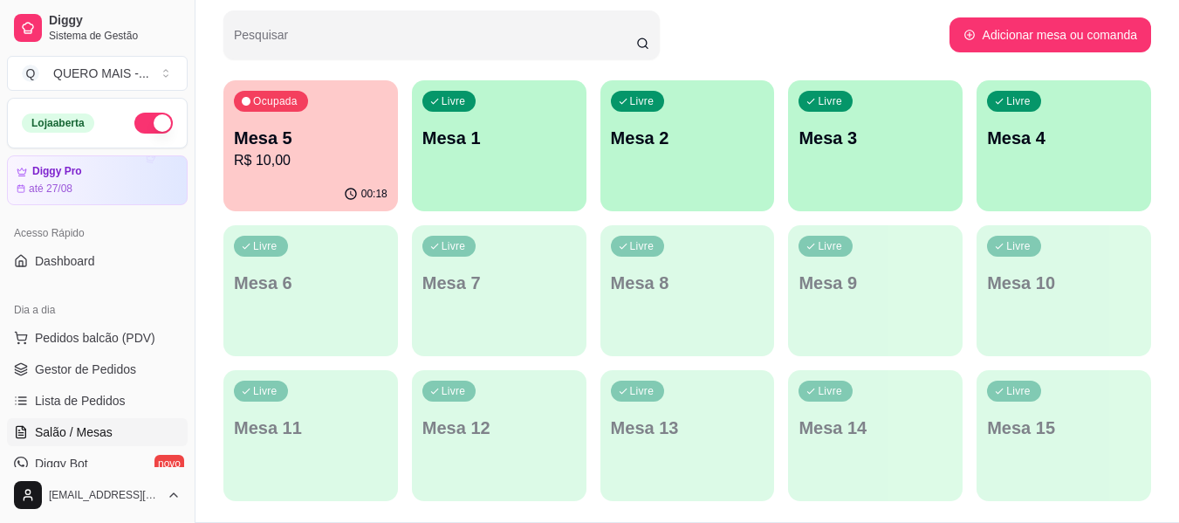
click at [313, 128] on p "Mesa 5" at bounding box center [311, 138] width 154 height 24
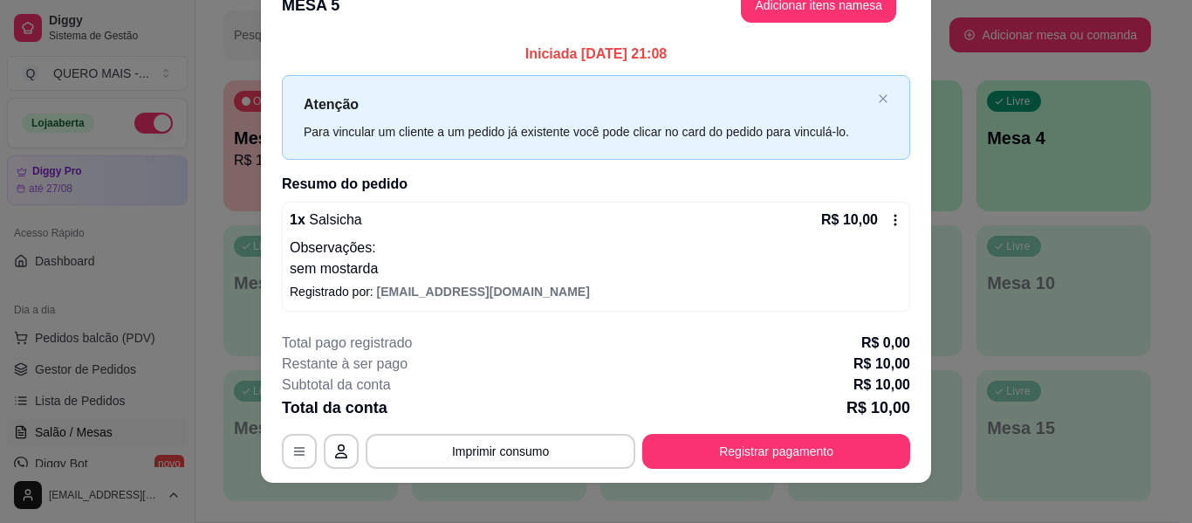
scroll to position [49, 0]
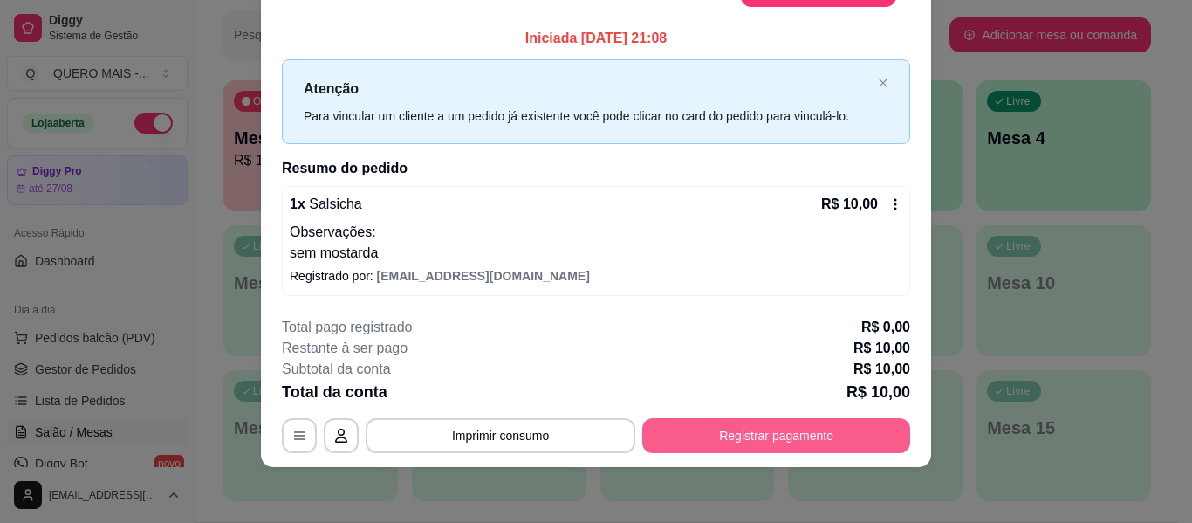
click at [799, 434] on button "Registrar pagamento" at bounding box center [776, 435] width 268 height 35
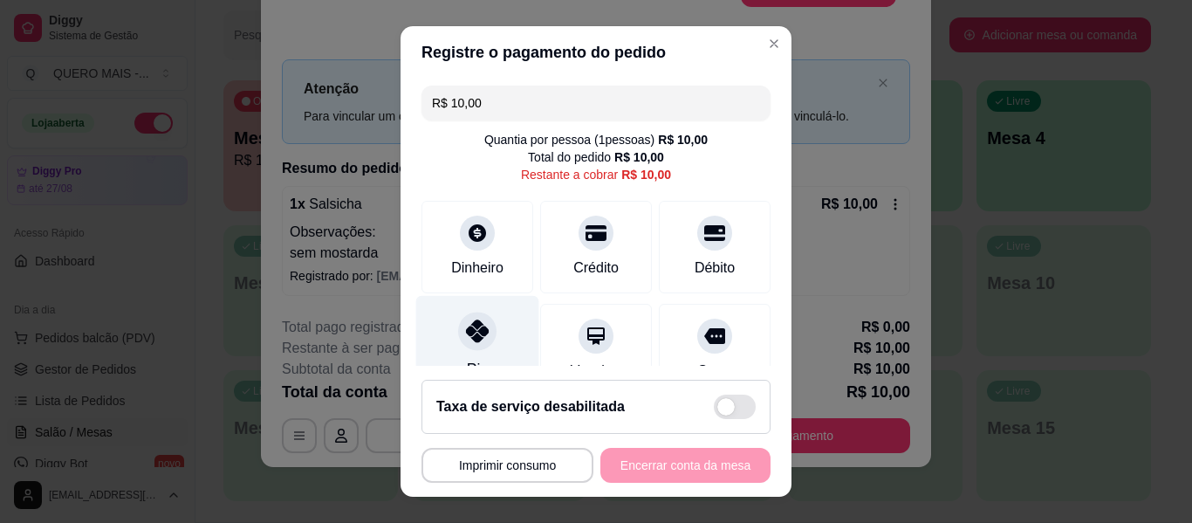
click at [474, 338] on icon at bounding box center [477, 330] width 23 height 23
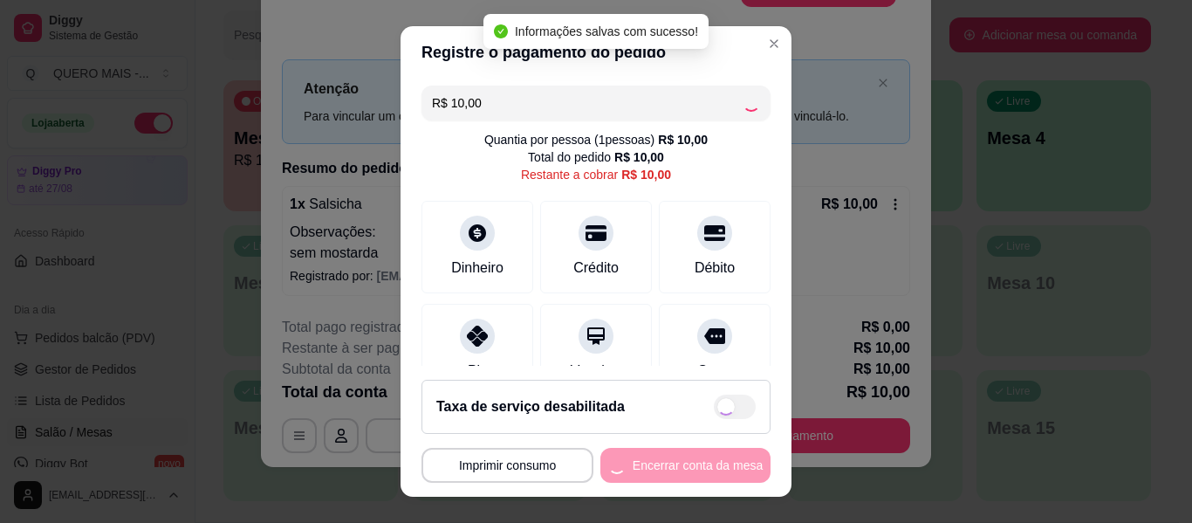
type input "R$ 0,00"
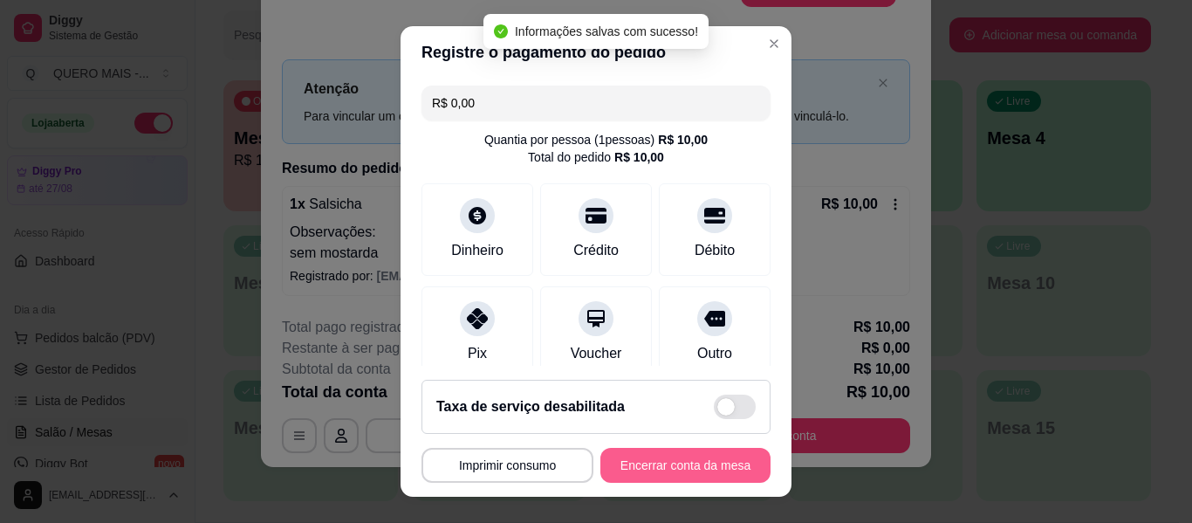
click at [665, 458] on button "Encerrar conta da mesa" at bounding box center [685, 465] width 170 height 35
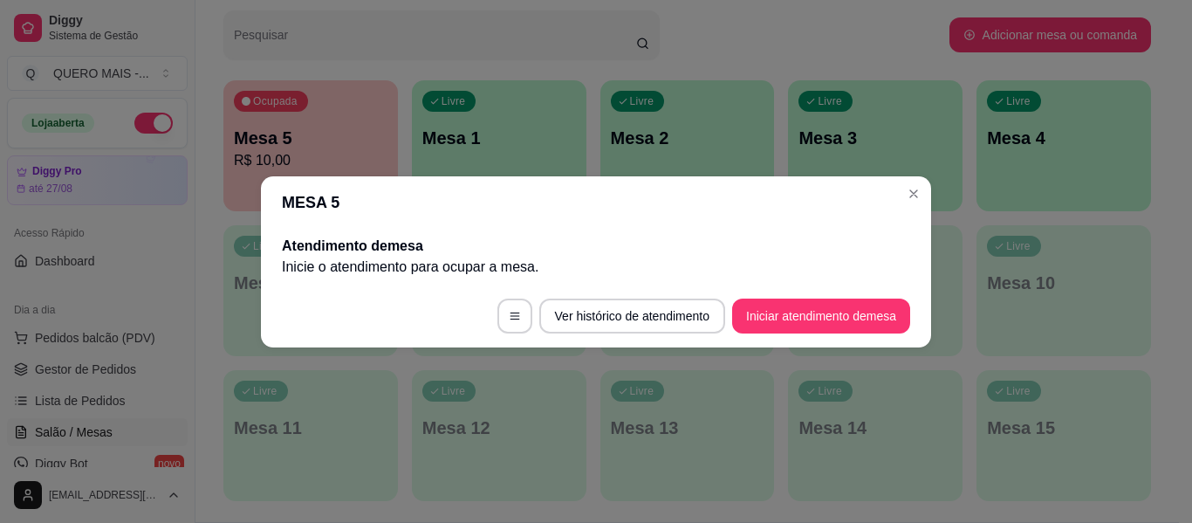
scroll to position [0, 0]
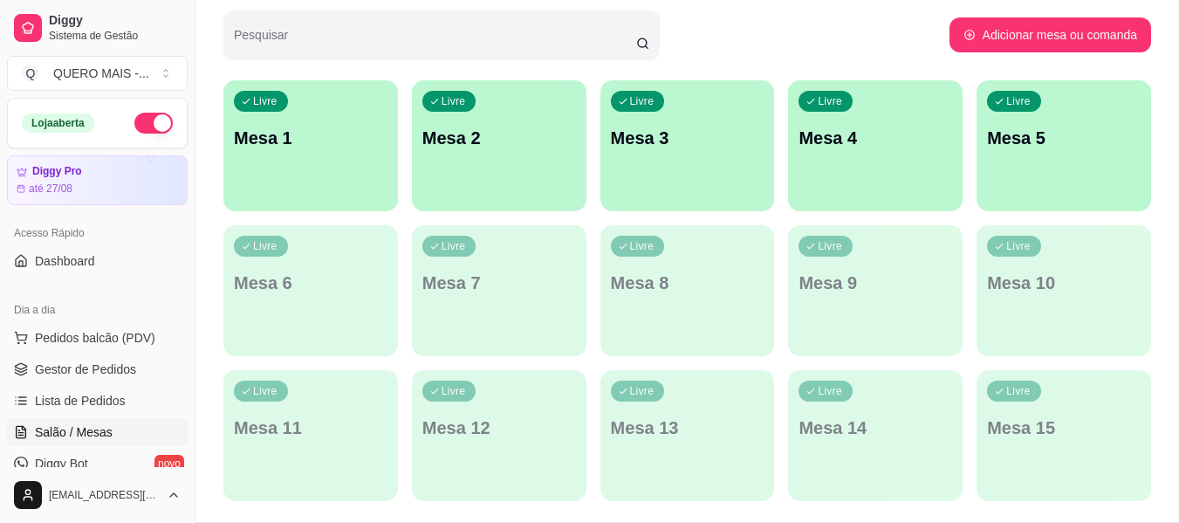
click at [275, 155] on div "Livre Mesa 1" at bounding box center [310, 135] width 174 height 110
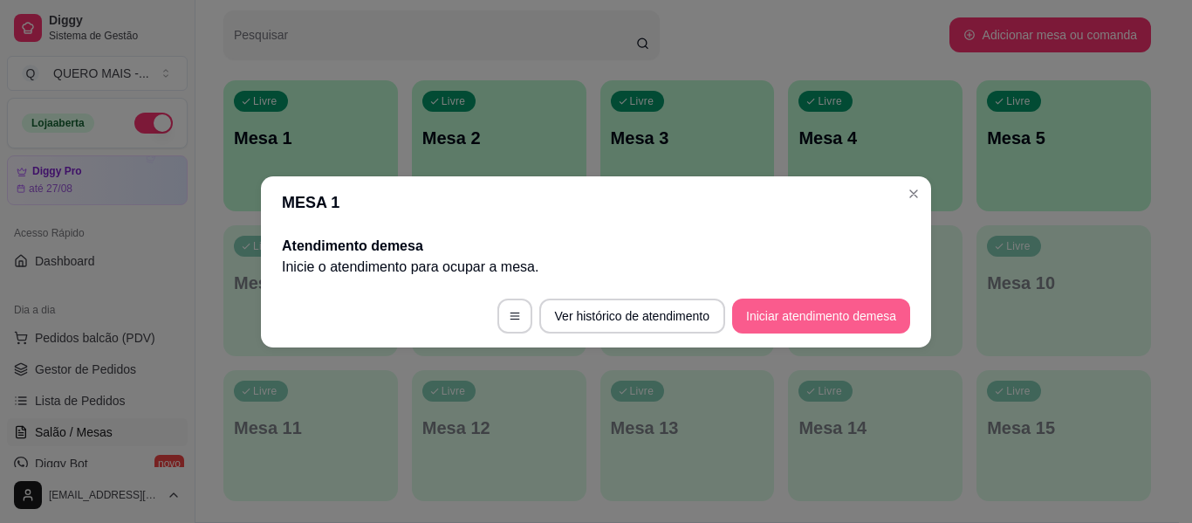
click at [824, 330] on button "Iniciar atendimento de mesa" at bounding box center [821, 315] width 178 height 35
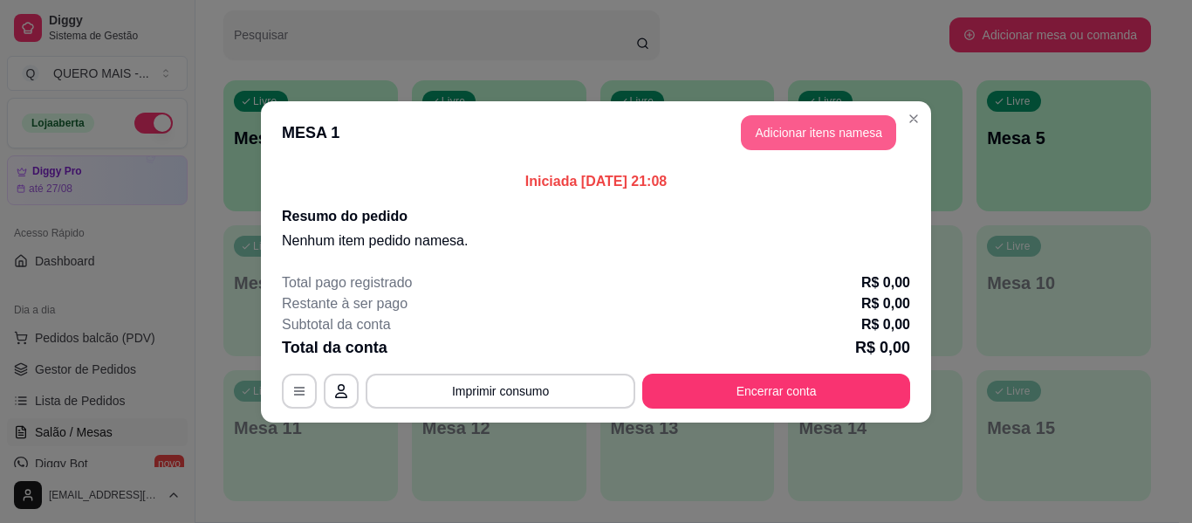
click at [828, 137] on button "Adicionar itens na mesa" at bounding box center [818, 132] width 155 height 35
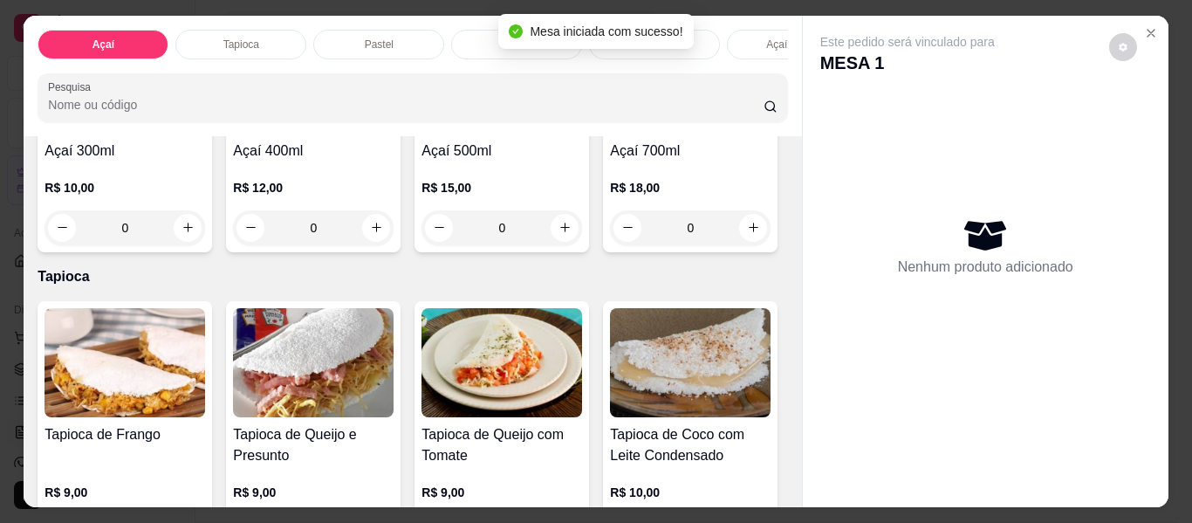
scroll to position [523, 0]
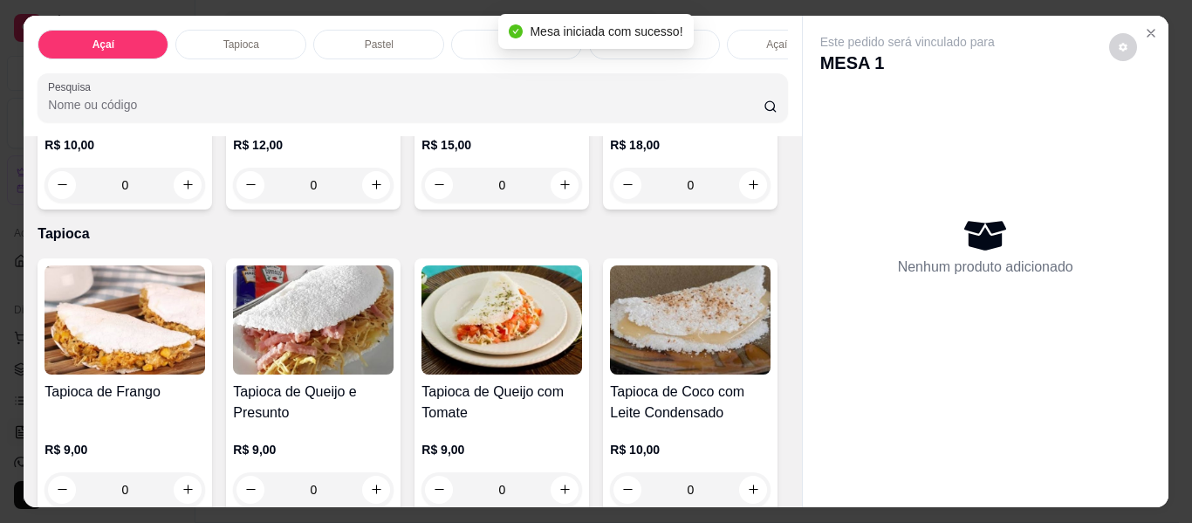
click at [610, 202] on div "0" at bounding box center [690, 185] width 161 height 35
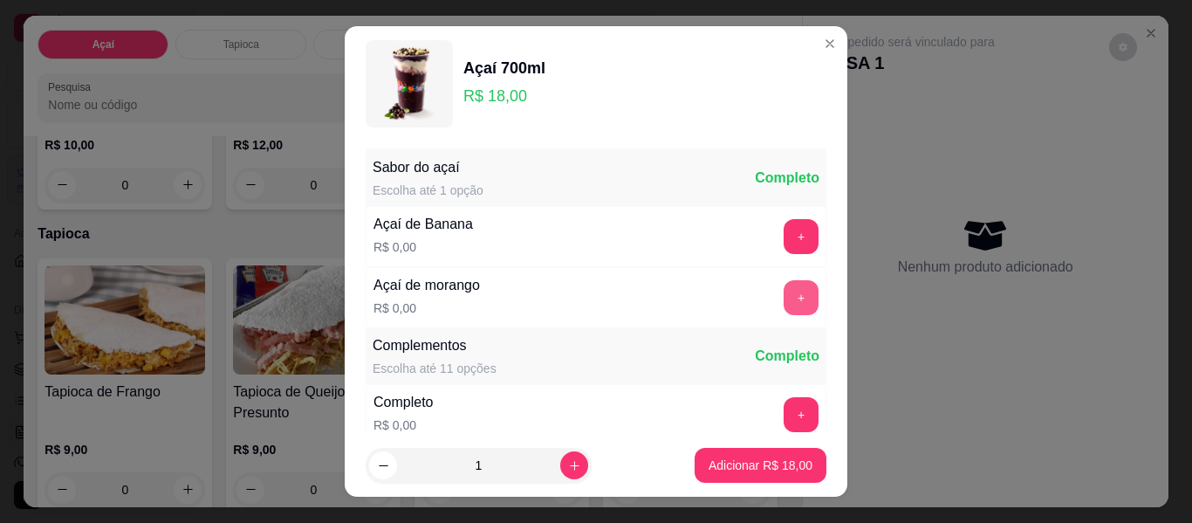
click at [783, 291] on button "+" at bounding box center [800, 297] width 35 height 35
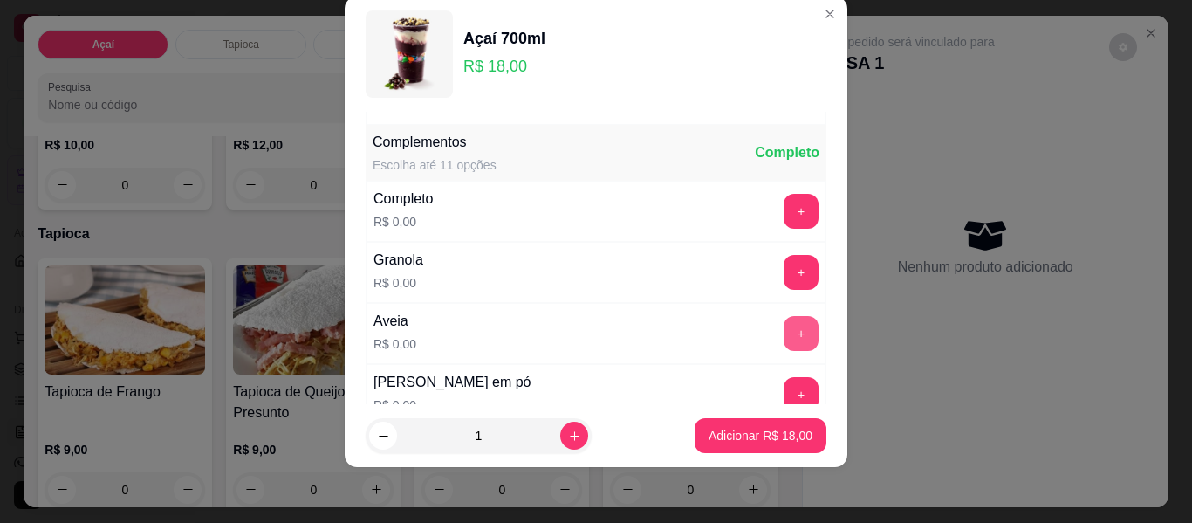
scroll to position [187, 0]
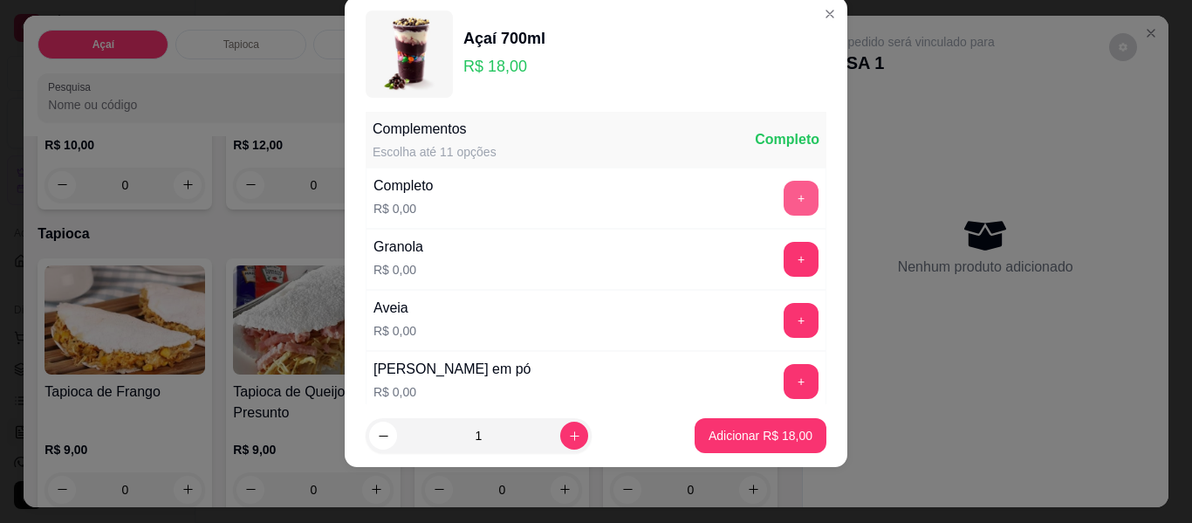
click at [783, 201] on button "+" at bounding box center [800, 198] width 35 height 35
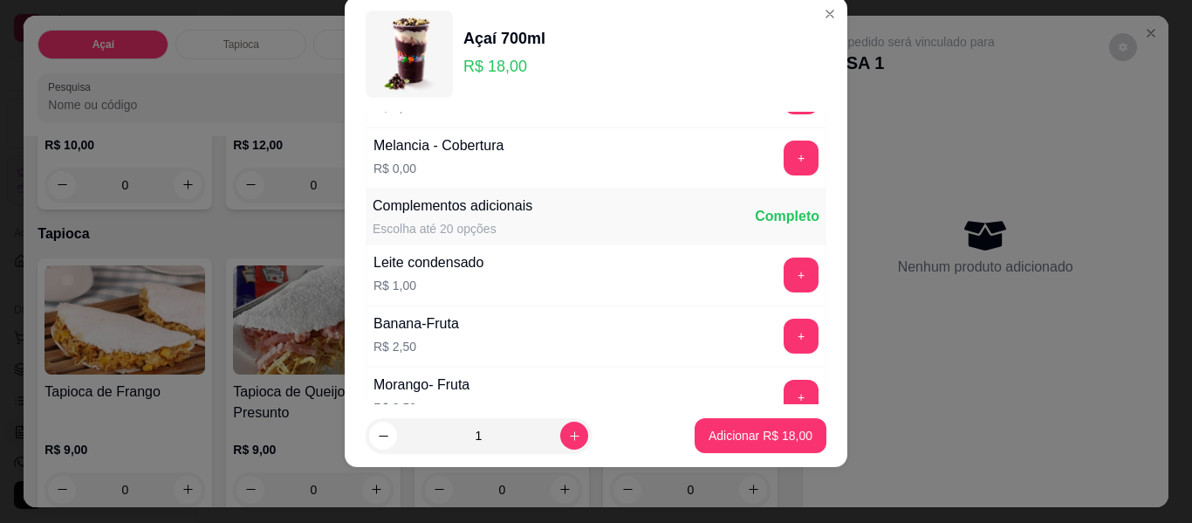
scroll to position [1475, 0]
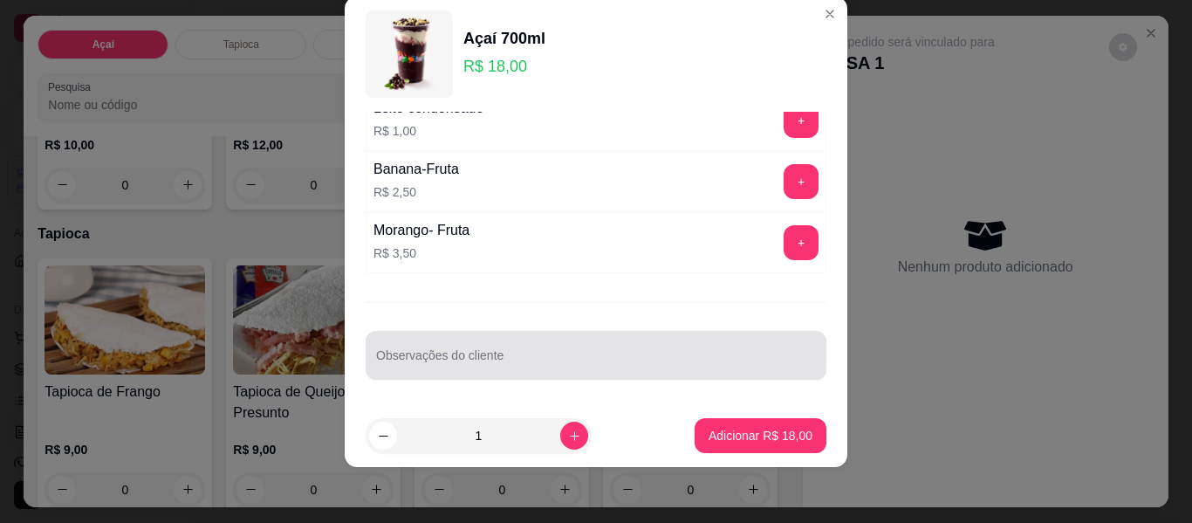
click at [698, 352] on div at bounding box center [596, 355] width 440 height 35
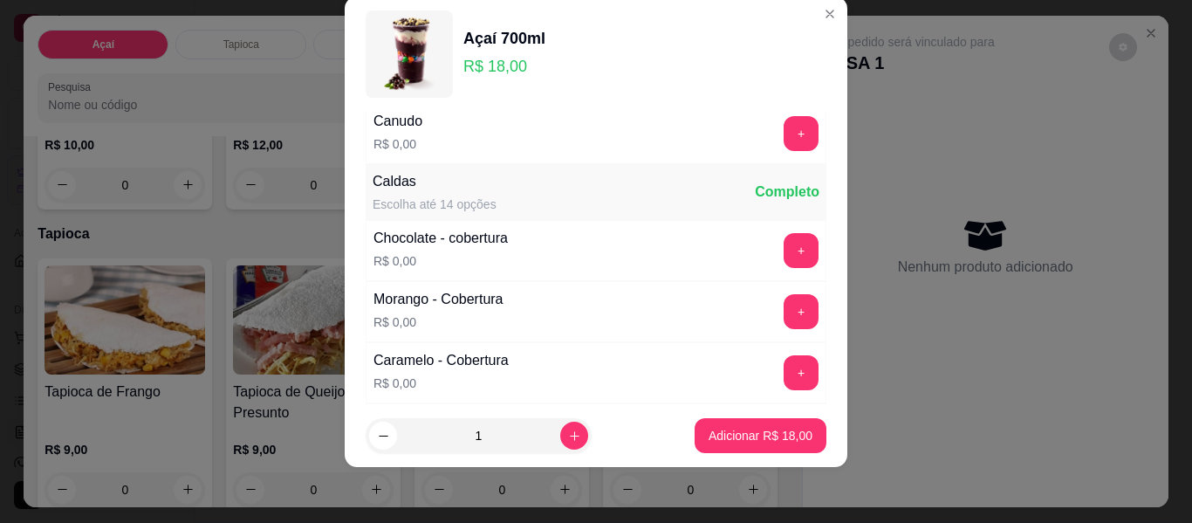
scroll to position [952, 0]
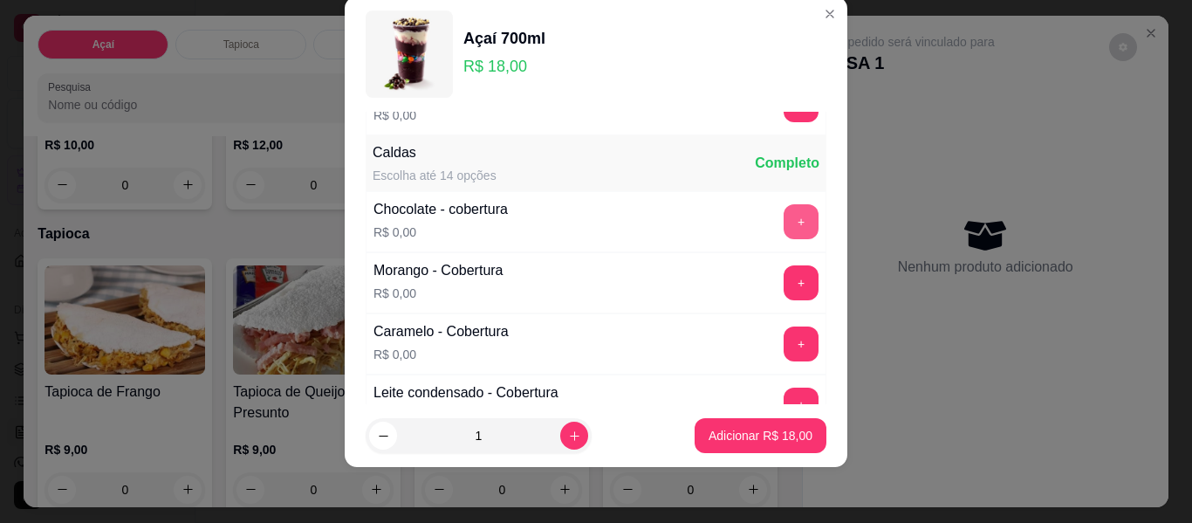
type input "sem flocos, aveia"
click at [783, 223] on button "+" at bounding box center [800, 221] width 35 height 35
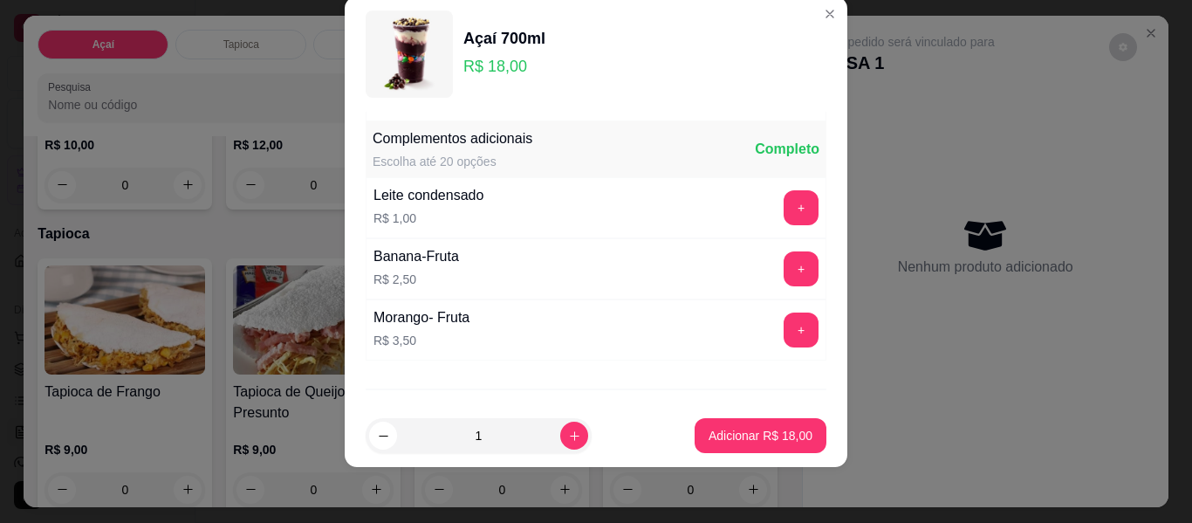
scroll to position [1475, 0]
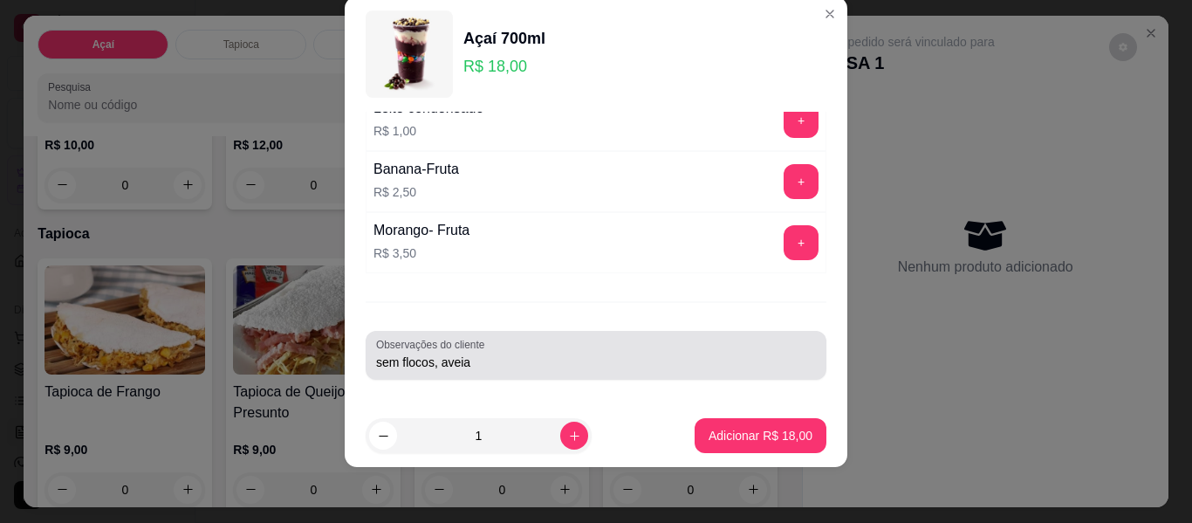
click at [694, 347] on div "sem flocos, aveia" at bounding box center [596, 355] width 440 height 35
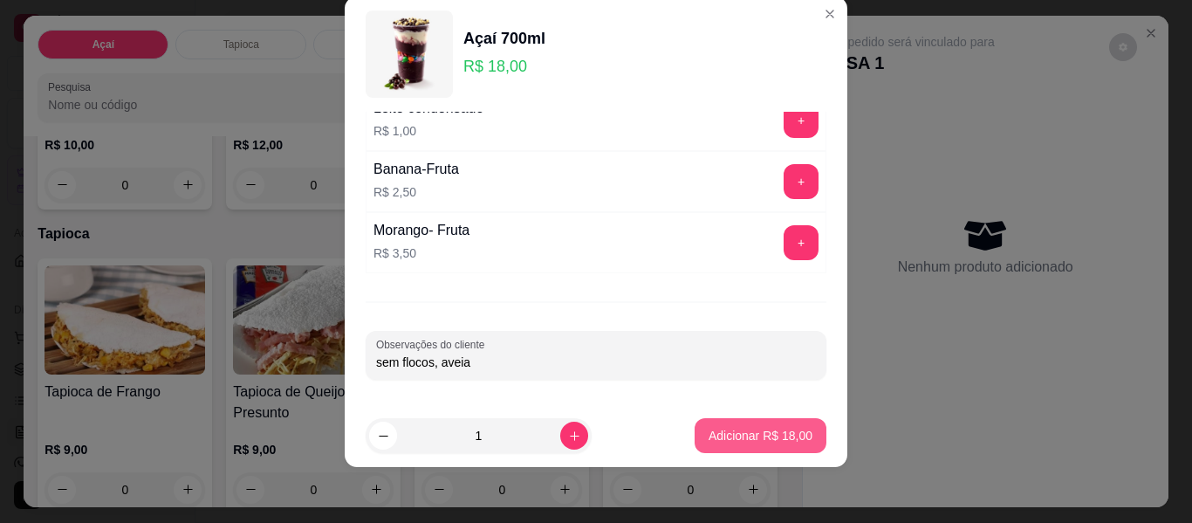
click at [750, 434] on p "Adicionar R$ 18,00" at bounding box center [760, 435] width 104 height 17
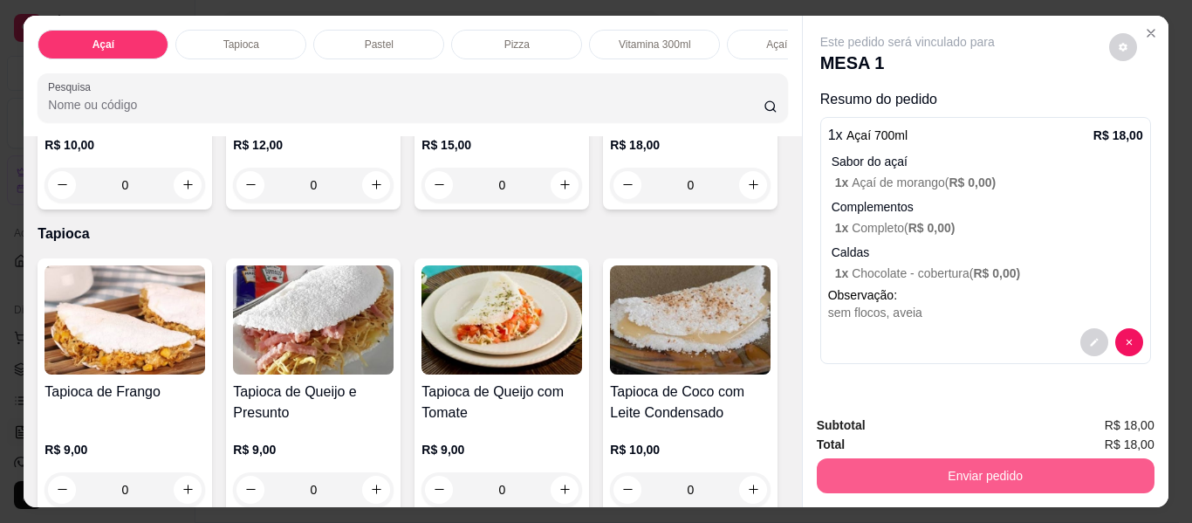
click at [940, 479] on button "Enviar pedido" at bounding box center [986, 475] width 338 height 35
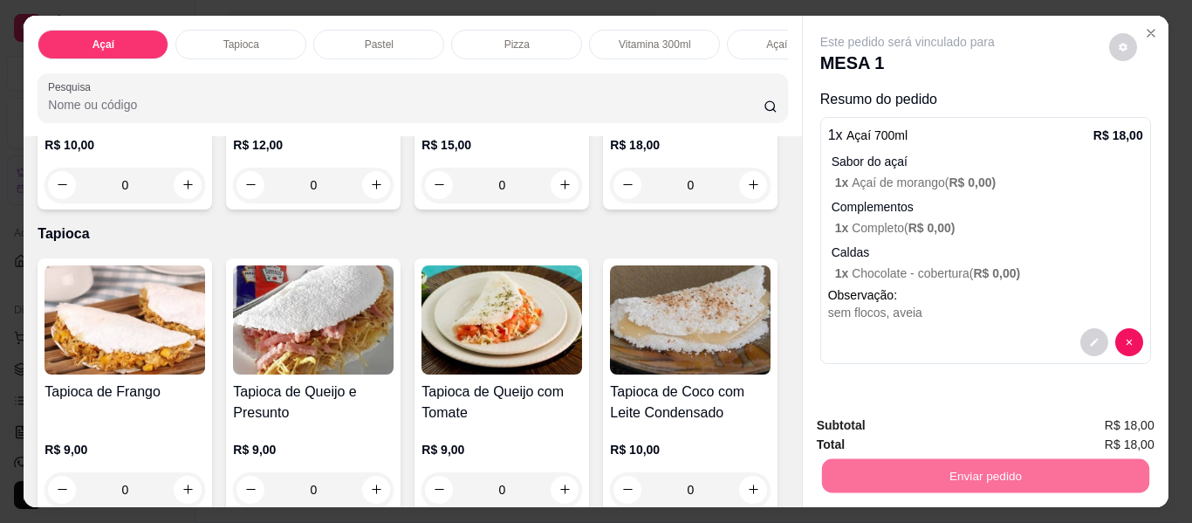
click at [913, 423] on button "Não registrar e enviar pedido" at bounding box center [927, 426] width 181 height 33
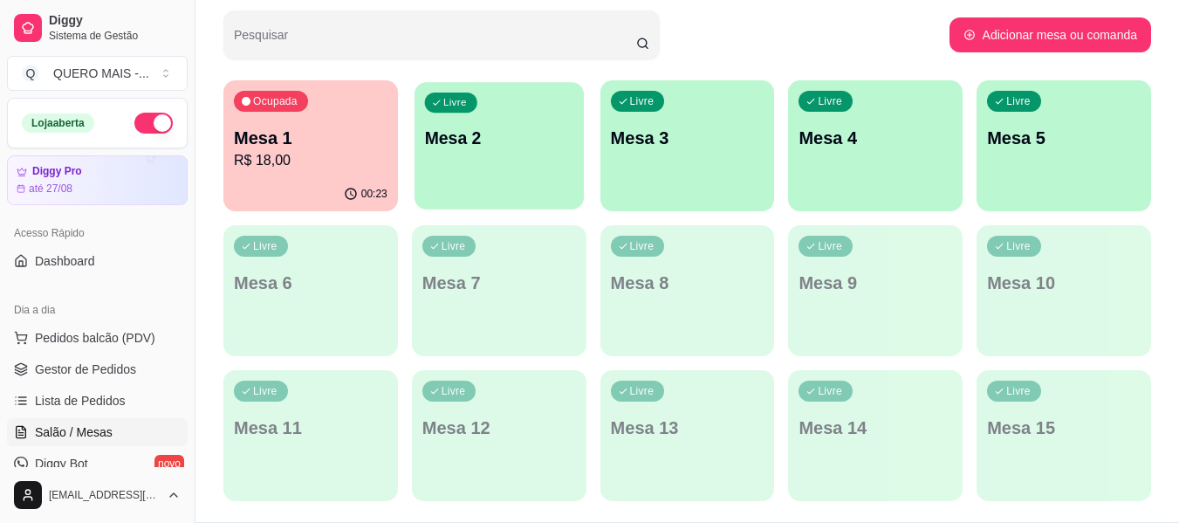
click at [508, 159] on div "Livre Mesa 2" at bounding box center [498, 135] width 169 height 106
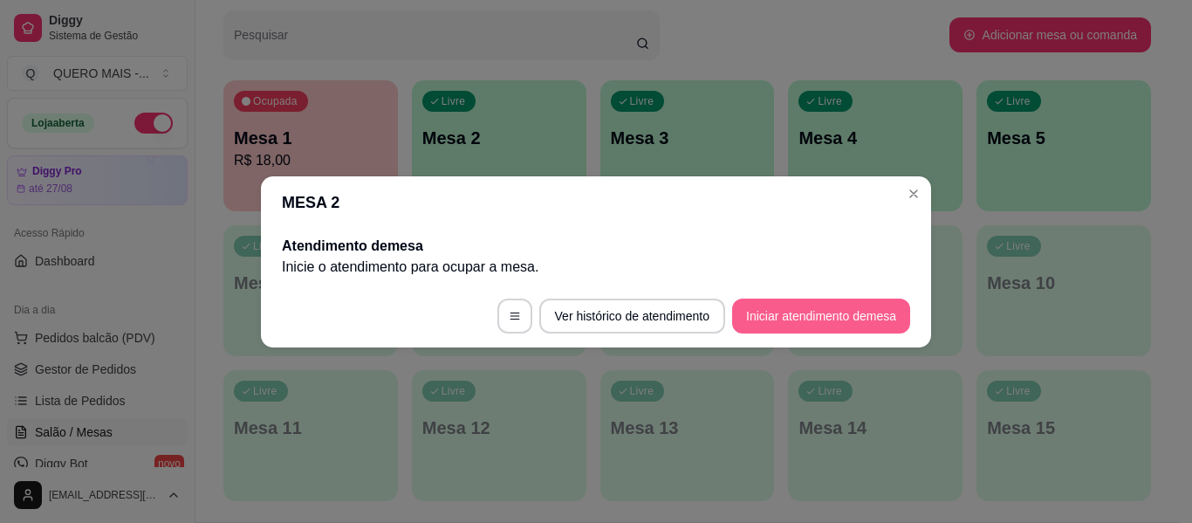
click at [755, 315] on button "Iniciar atendimento de mesa" at bounding box center [821, 315] width 178 height 35
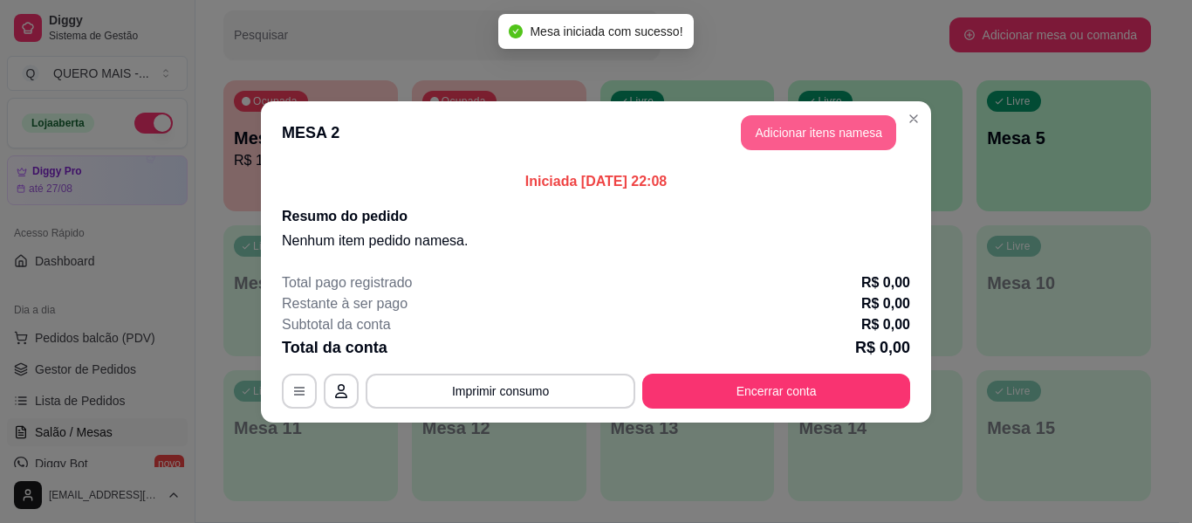
click at [818, 140] on button "Adicionar itens na mesa" at bounding box center [818, 132] width 155 height 35
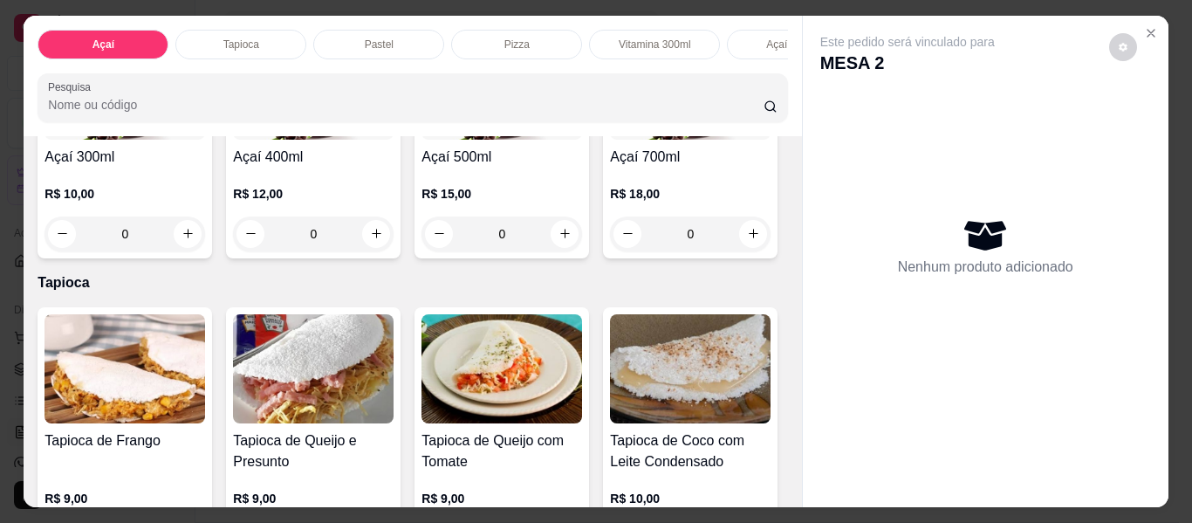
scroll to position [611, 0]
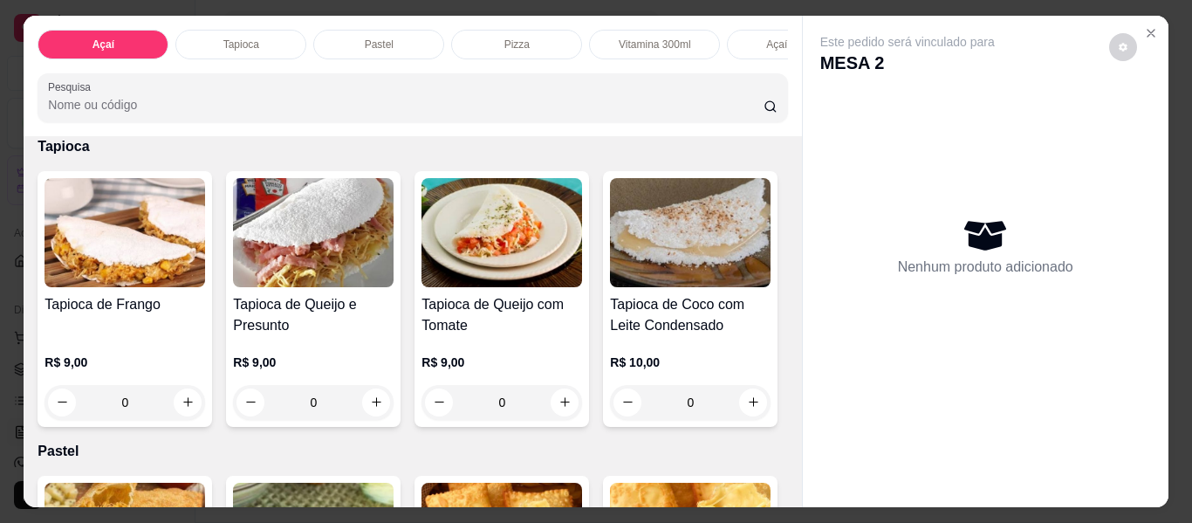
click at [610, 115] on div "0" at bounding box center [690, 97] width 161 height 35
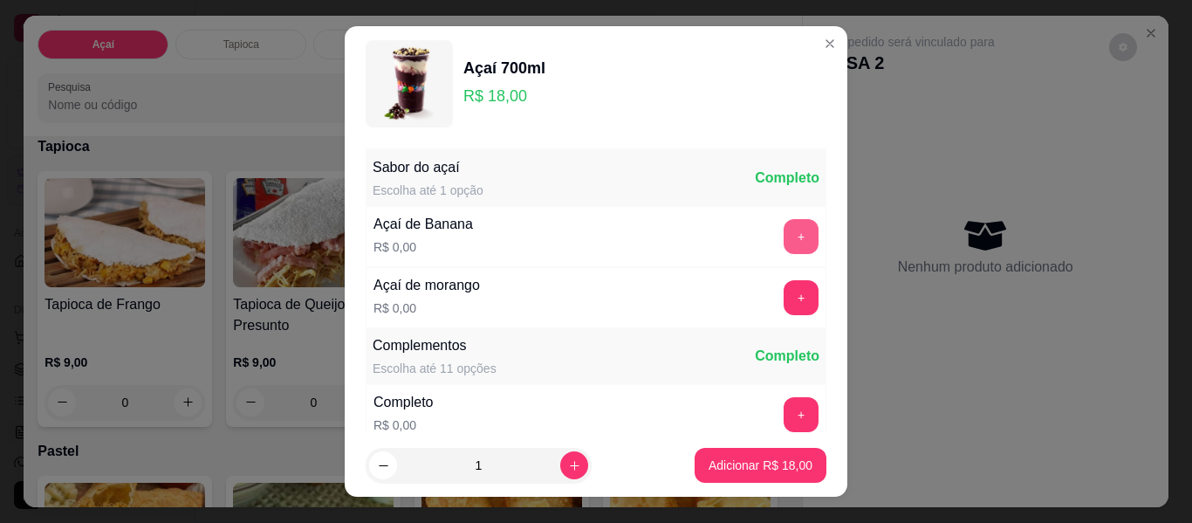
click at [783, 240] on button "+" at bounding box center [800, 236] width 35 height 35
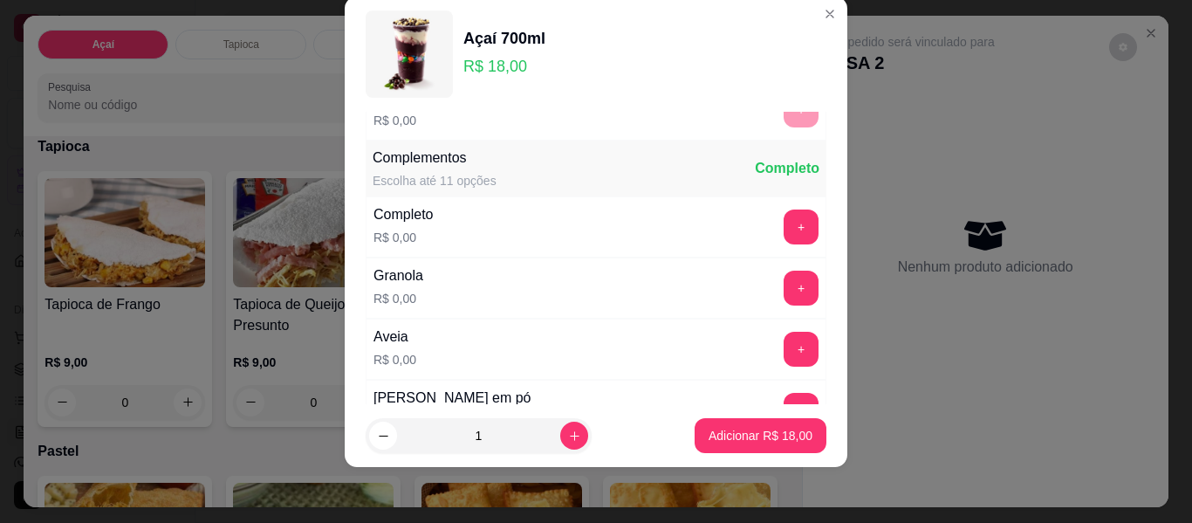
scroll to position [187, 0]
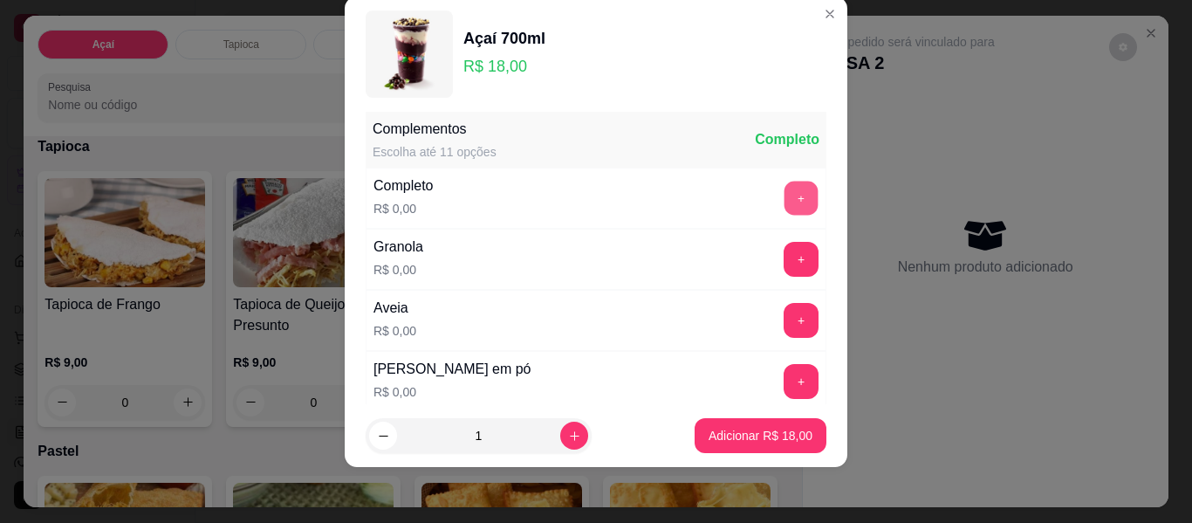
click at [784, 207] on button "+" at bounding box center [801, 198] width 34 height 34
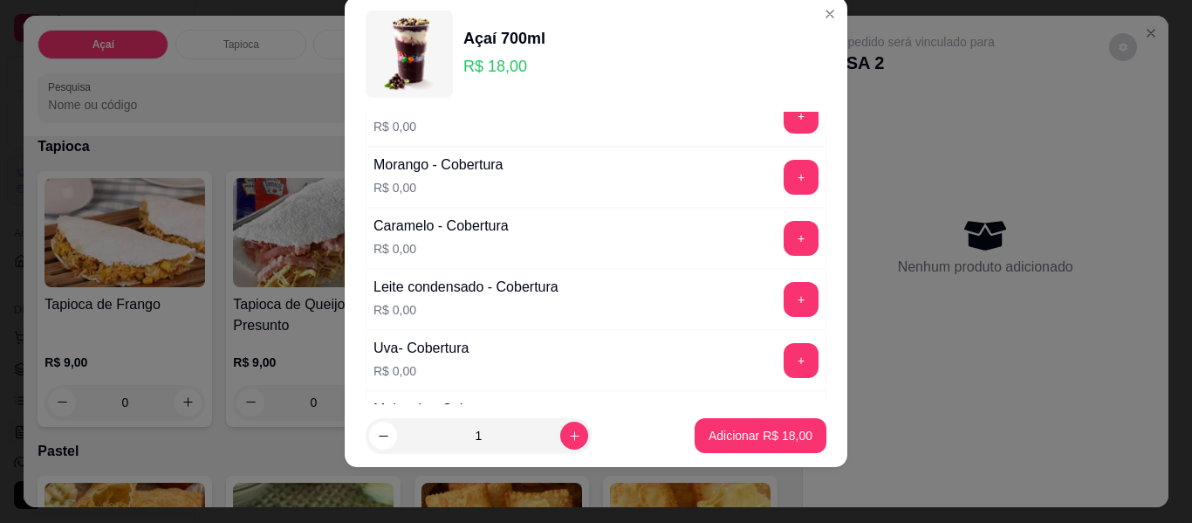
scroll to position [1059, 0]
click at [783, 183] on button "+" at bounding box center [800, 175] width 35 height 35
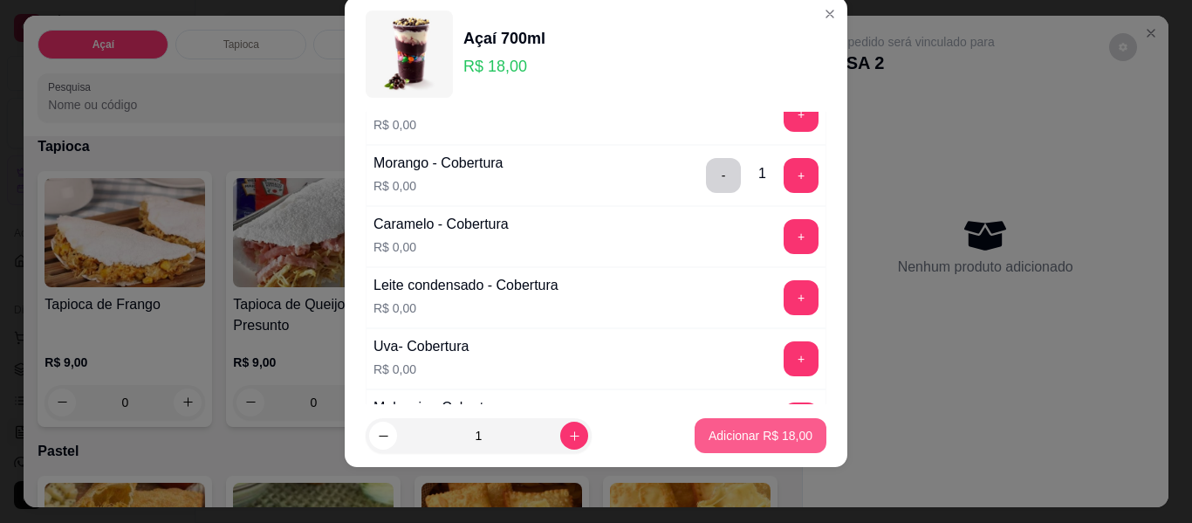
click at [748, 438] on p "Adicionar R$ 18,00" at bounding box center [760, 435] width 104 height 17
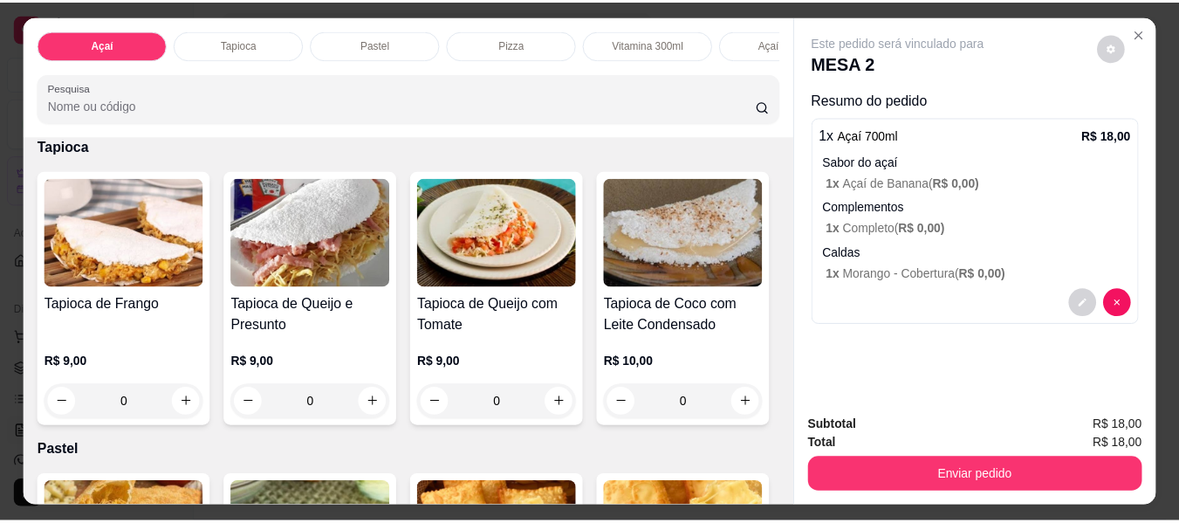
scroll to position [0, 0]
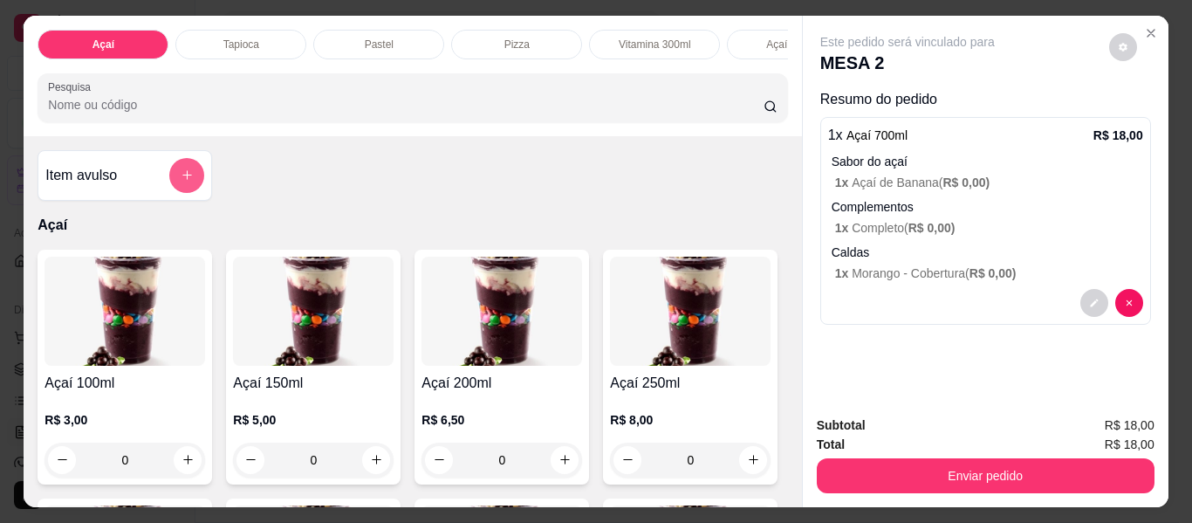
click at [181, 181] on icon "add-separate-item" at bounding box center [187, 174] width 13 height 13
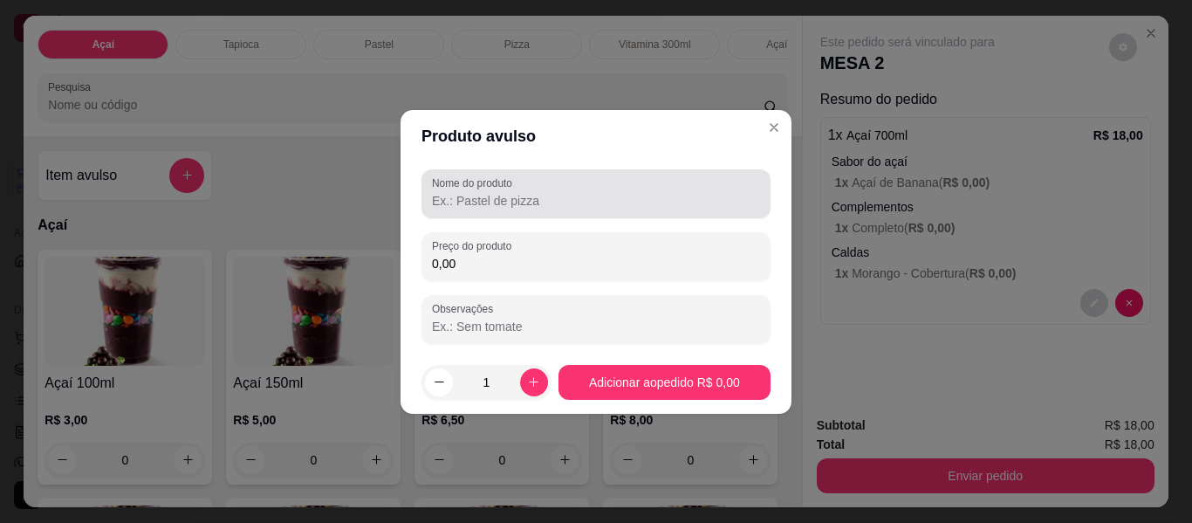
click at [463, 192] on input "Nome do produto" at bounding box center [596, 200] width 328 height 17
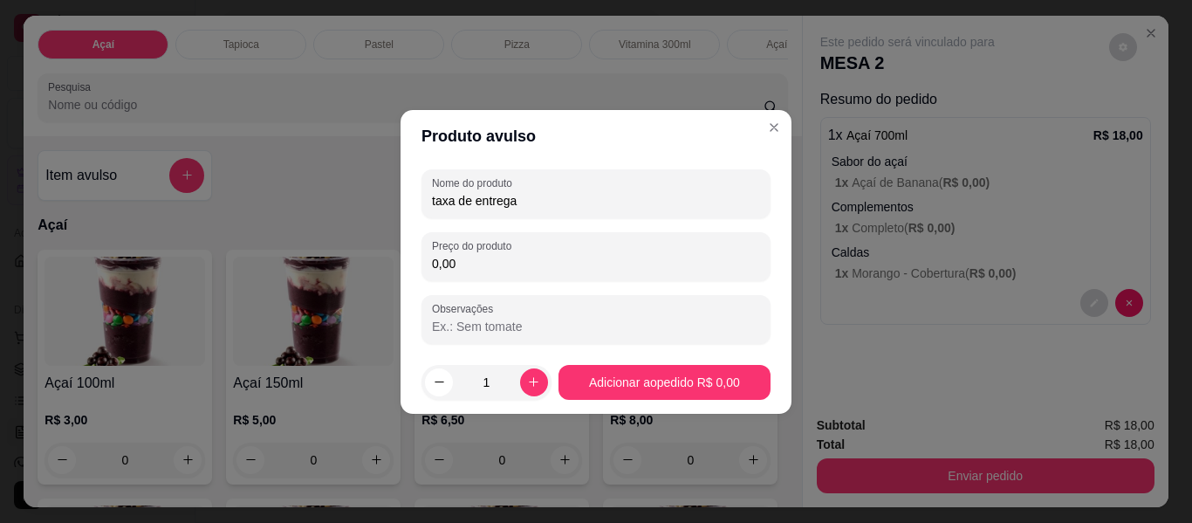
type input "taxa de entrega"
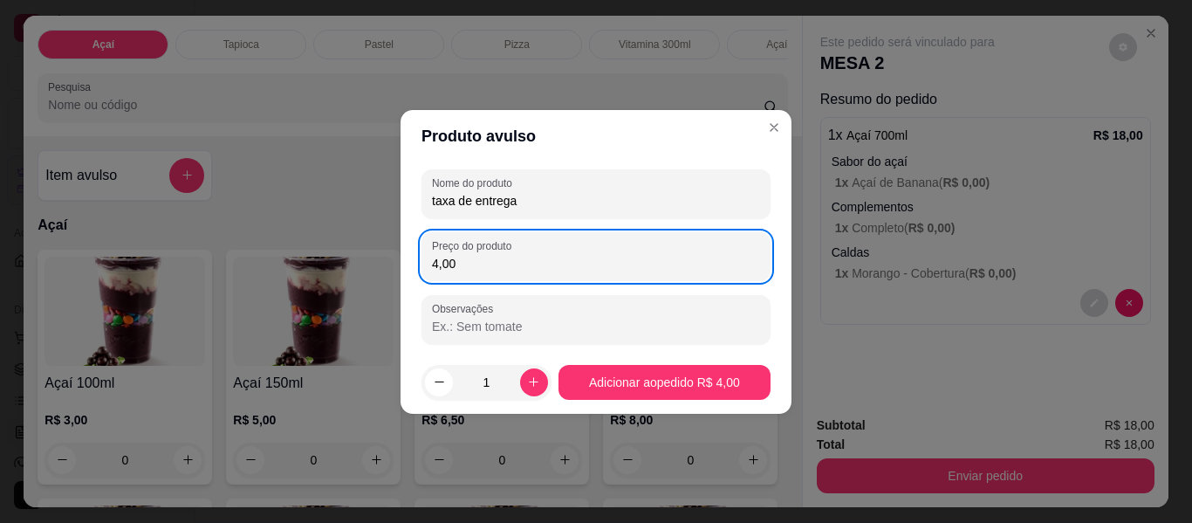
type input "4,00"
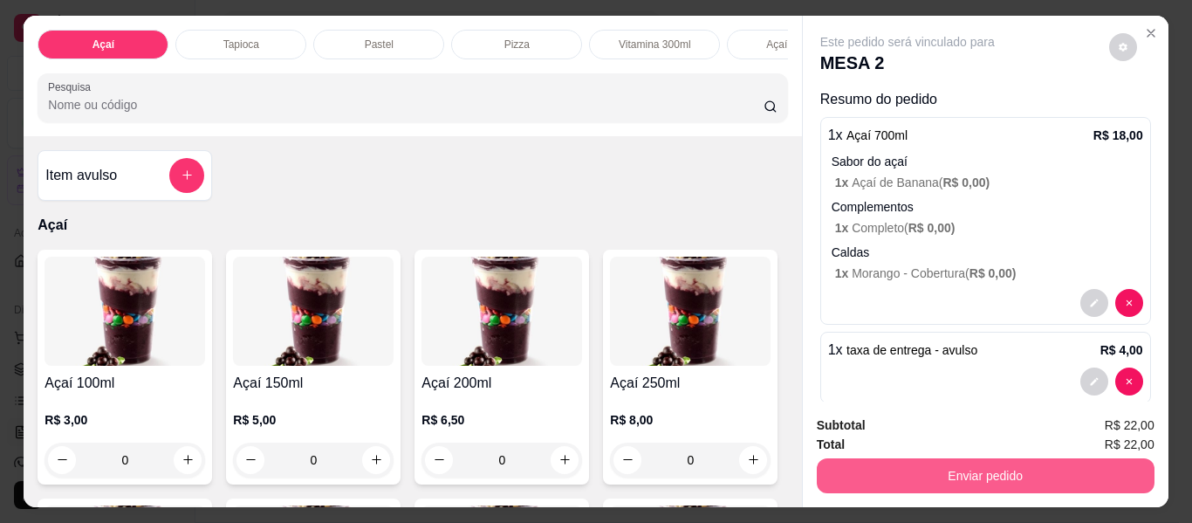
click at [894, 469] on button "Enviar pedido" at bounding box center [986, 475] width 338 height 35
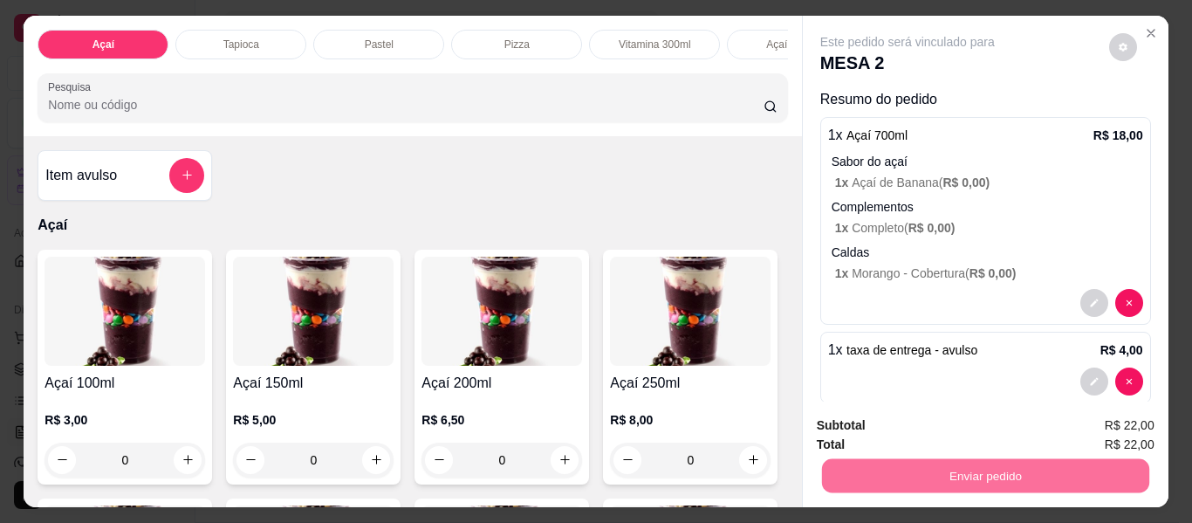
click at [916, 424] on button "Não registrar e enviar pedido" at bounding box center [927, 426] width 181 height 33
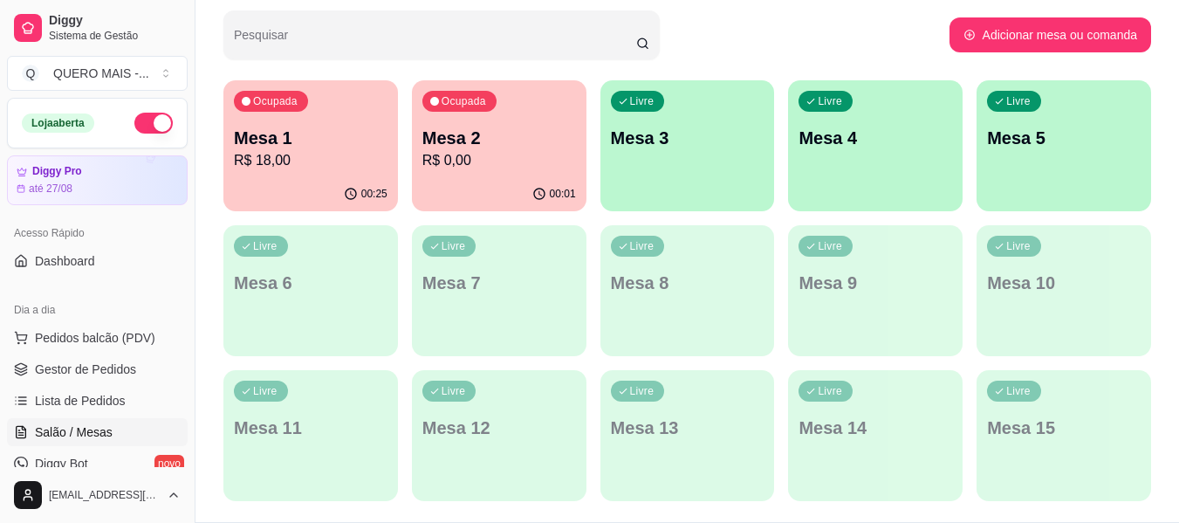
click at [289, 151] on p "R$ 18,00" at bounding box center [311, 160] width 154 height 21
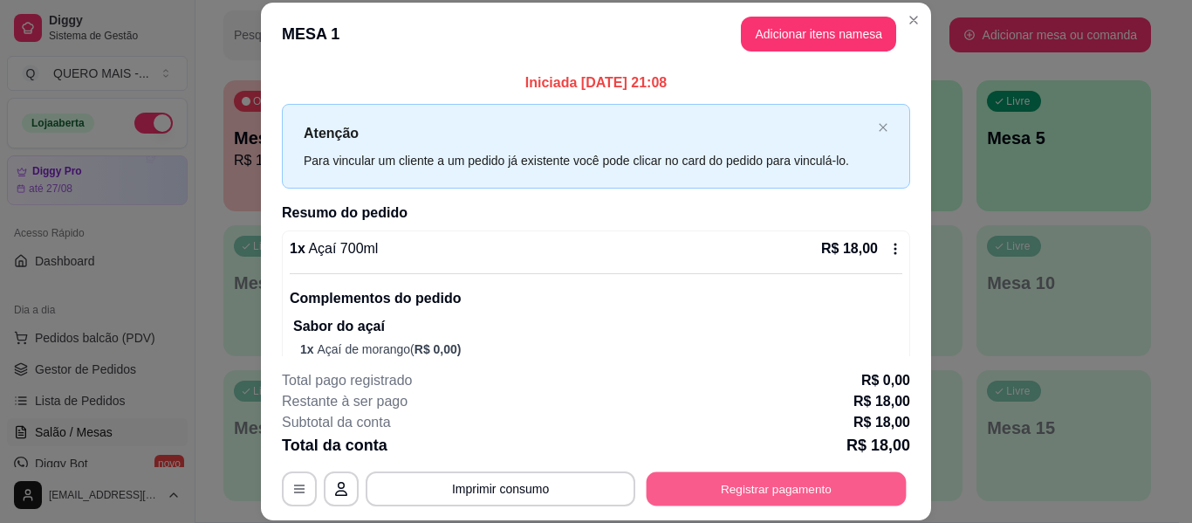
click at [791, 490] on button "Registrar pagamento" at bounding box center [776, 489] width 260 height 34
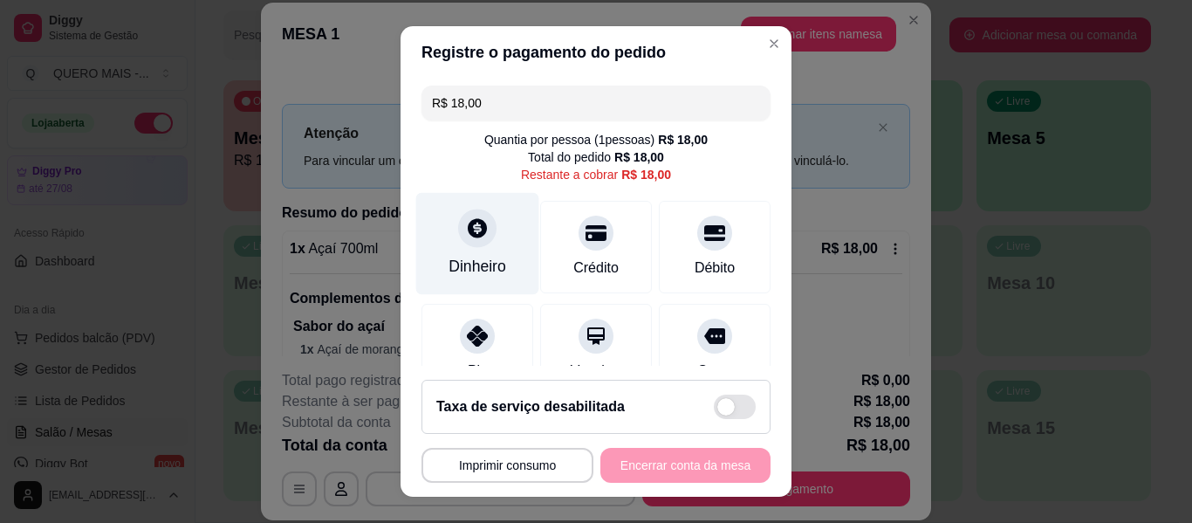
click at [472, 249] on div "Dinheiro" at bounding box center [477, 244] width 123 height 102
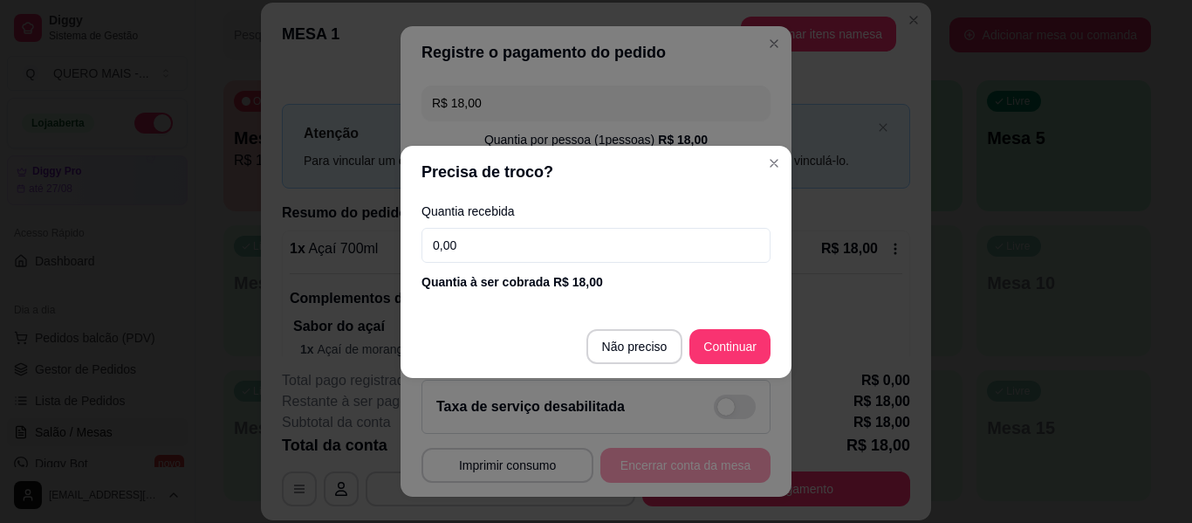
click at [487, 255] on input "0,00" at bounding box center [595, 245] width 349 height 35
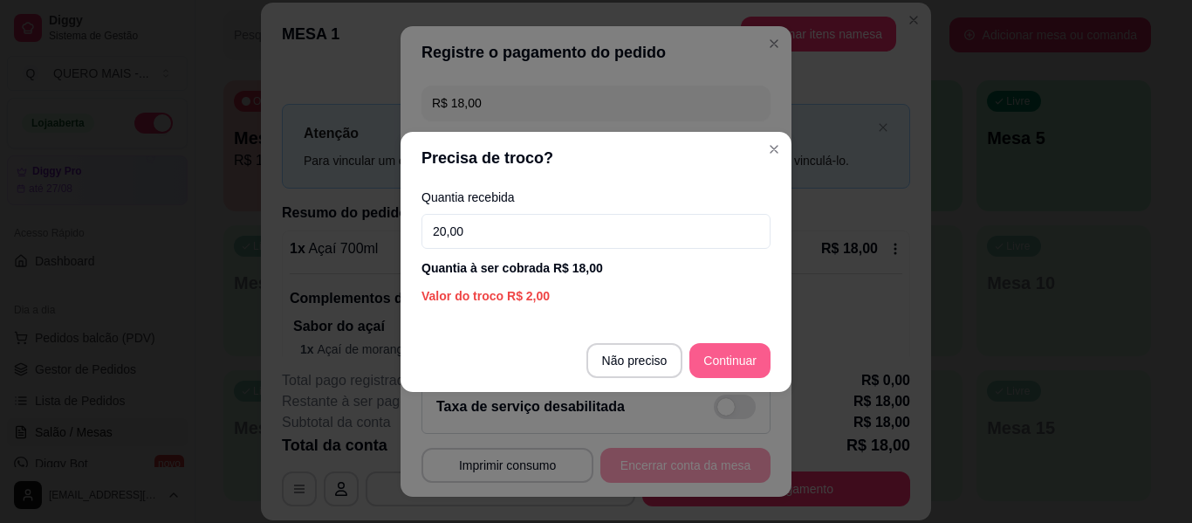
type input "20,00"
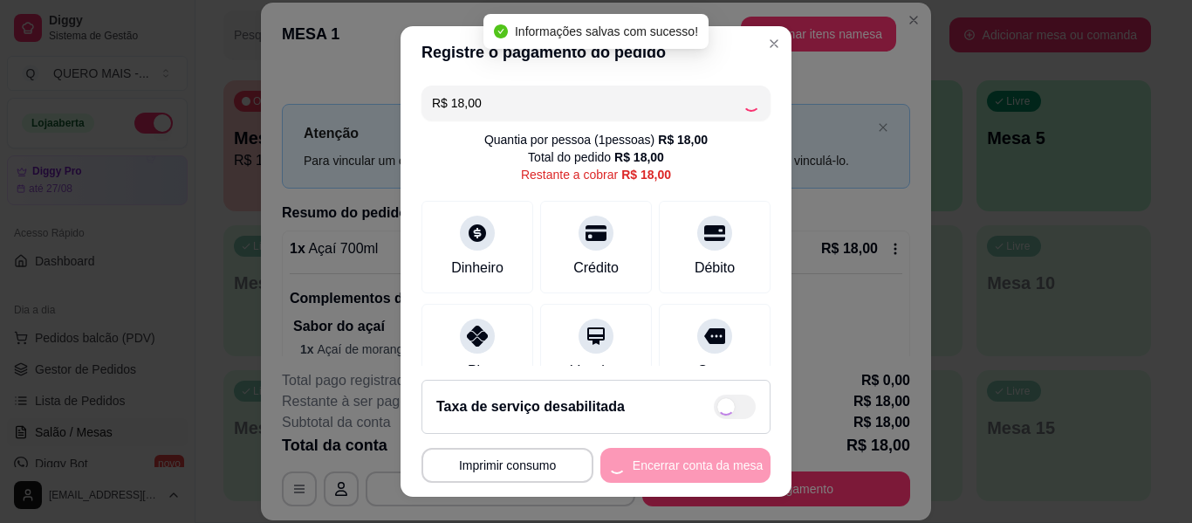
type input "R$ 0,00"
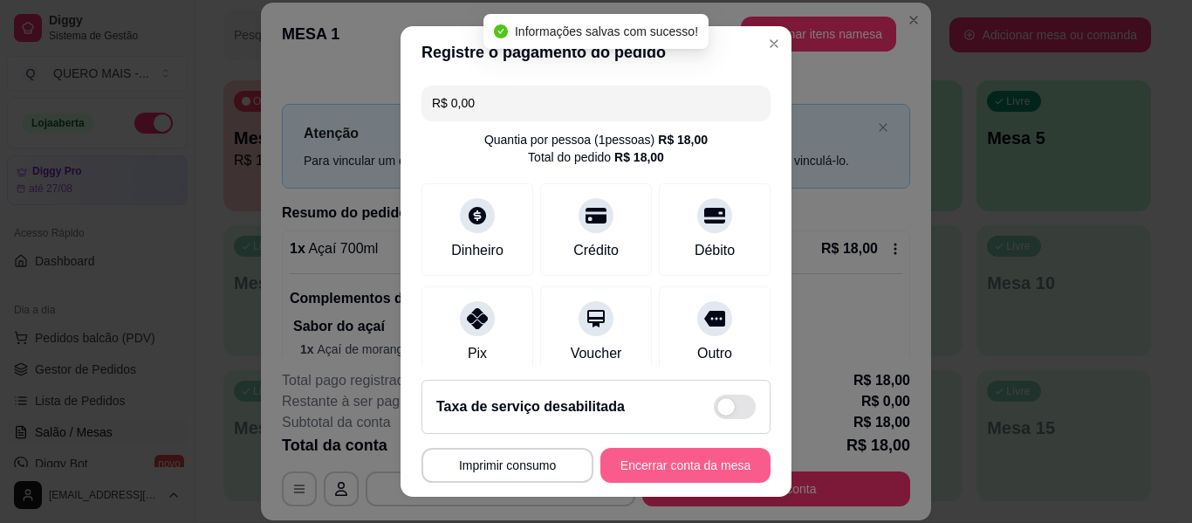
click at [658, 462] on button "Encerrar conta da mesa" at bounding box center [685, 465] width 170 height 35
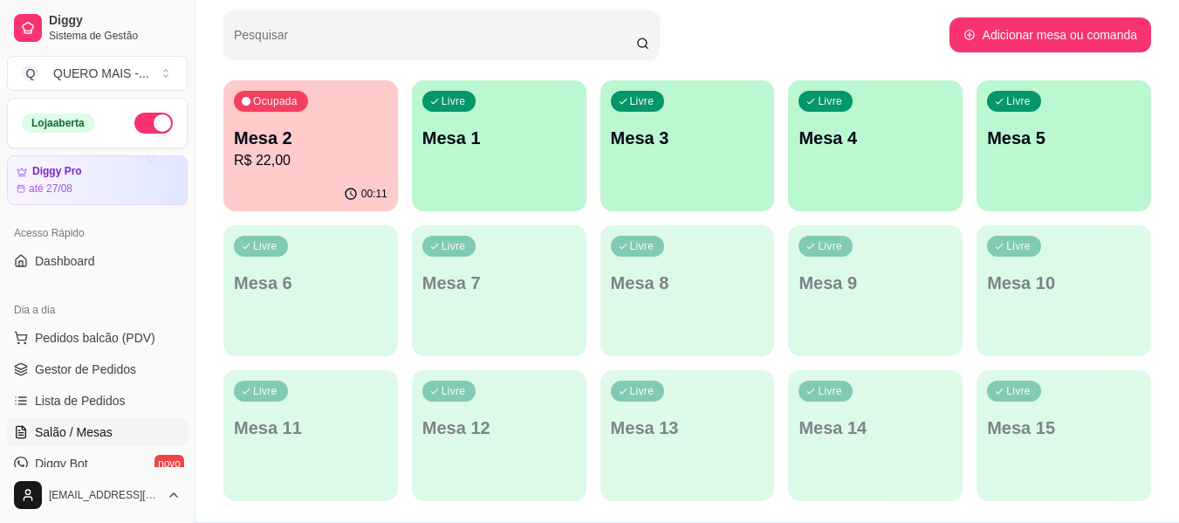
click at [349, 142] on p "Mesa 2" at bounding box center [311, 138] width 154 height 24
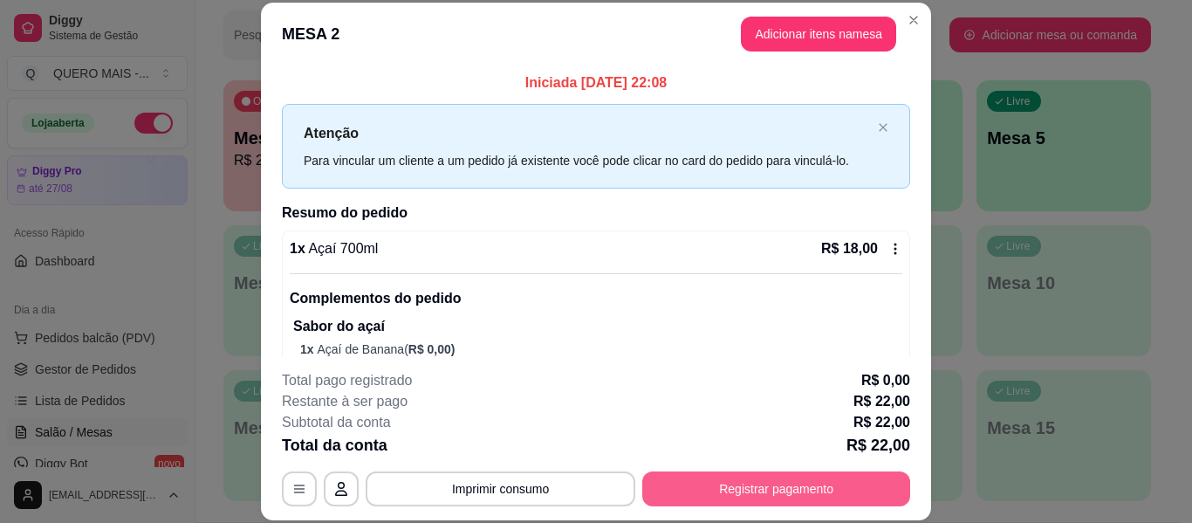
click at [790, 479] on button "Registrar pagamento" at bounding box center [776, 488] width 268 height 35
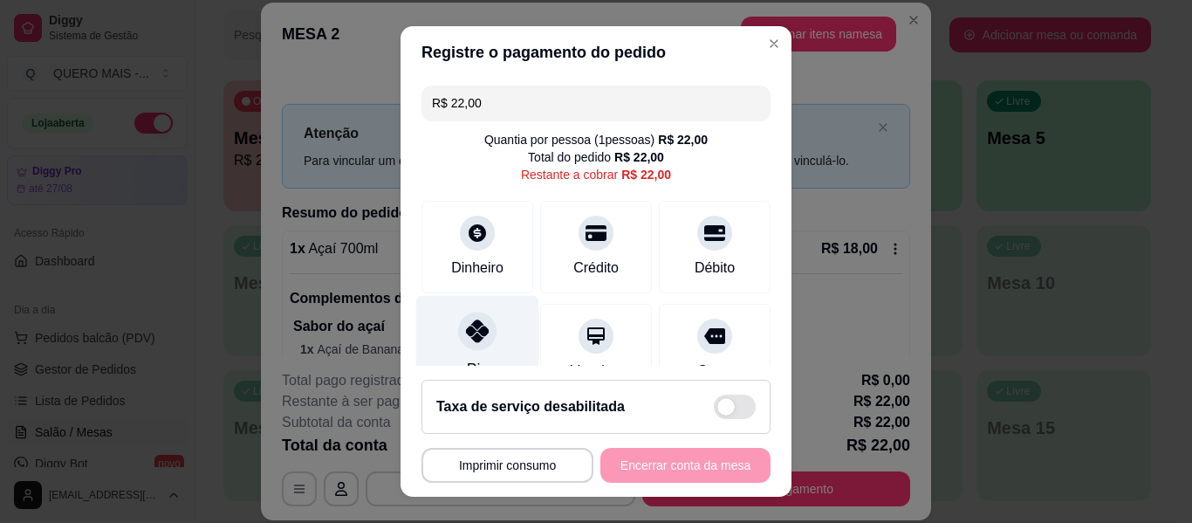
click at [466, 341] on icon at bounding box center [477, 330] width 23 height 23
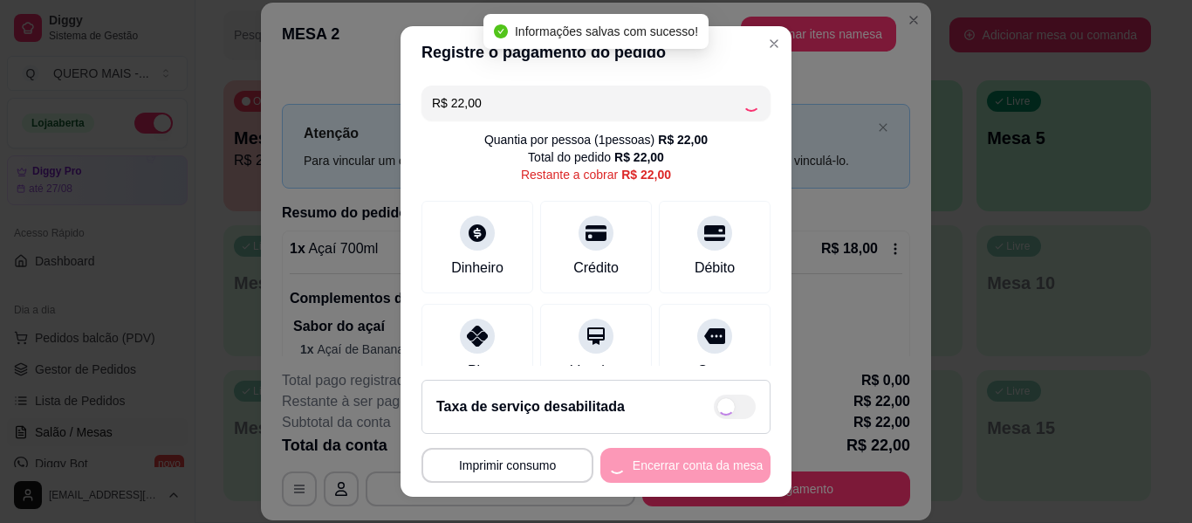
type input "R$ 0,00"
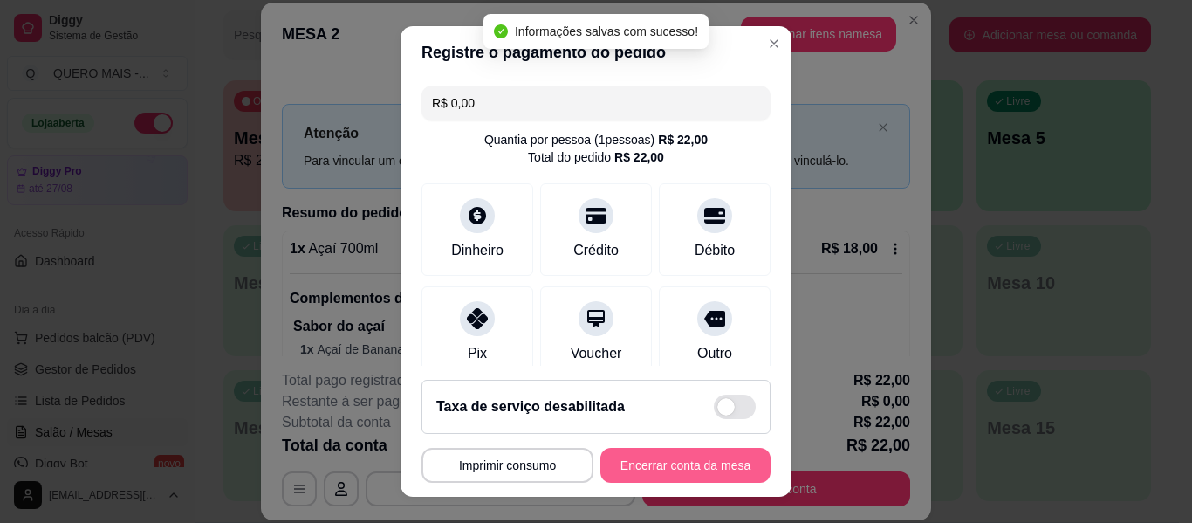
click at [649, 464] on button "Encerrar conta da mesa" at bounding box center [685, 465] width 170 height 35
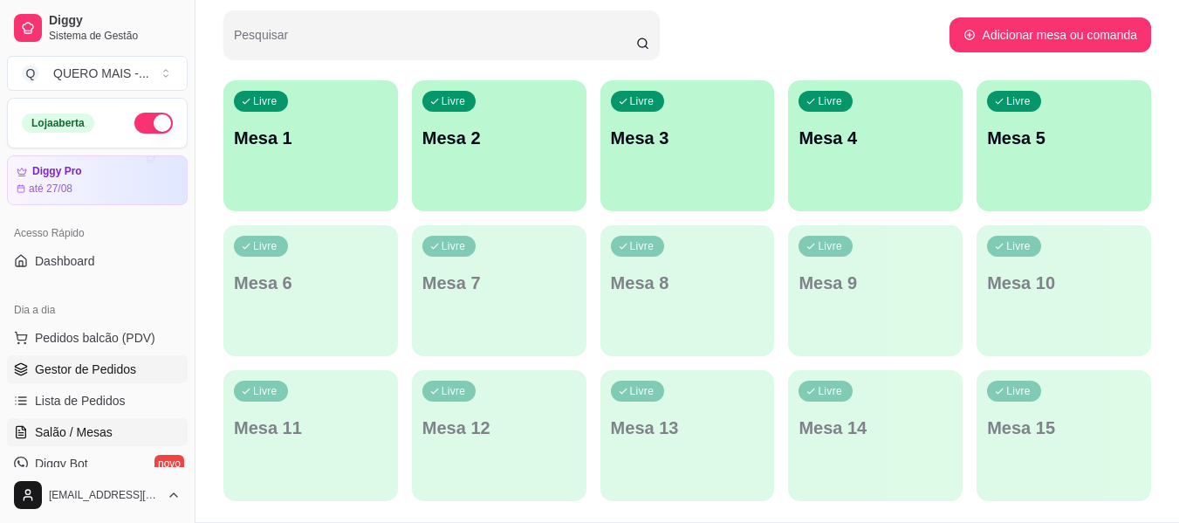
click at [75, 356] on link "Gestor de Pedidos" at bounding box center [97, 369] width 181 height 28
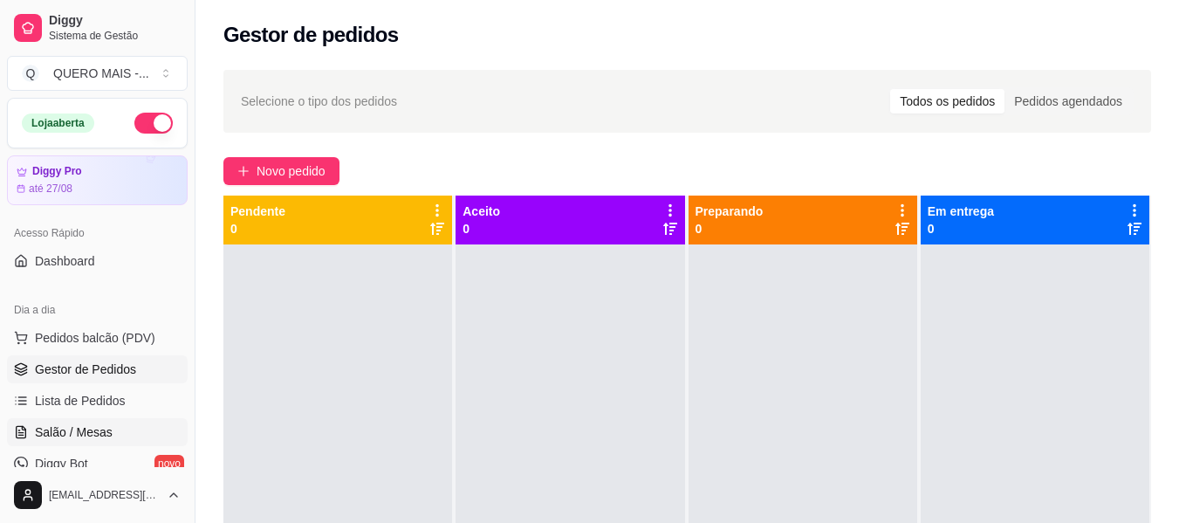
click at [50, 429] on span "Salão / Mesas" at bounding box center [74, 431] width 78 height 17
